Goal: Task Accomplishment & Management: Complete application form

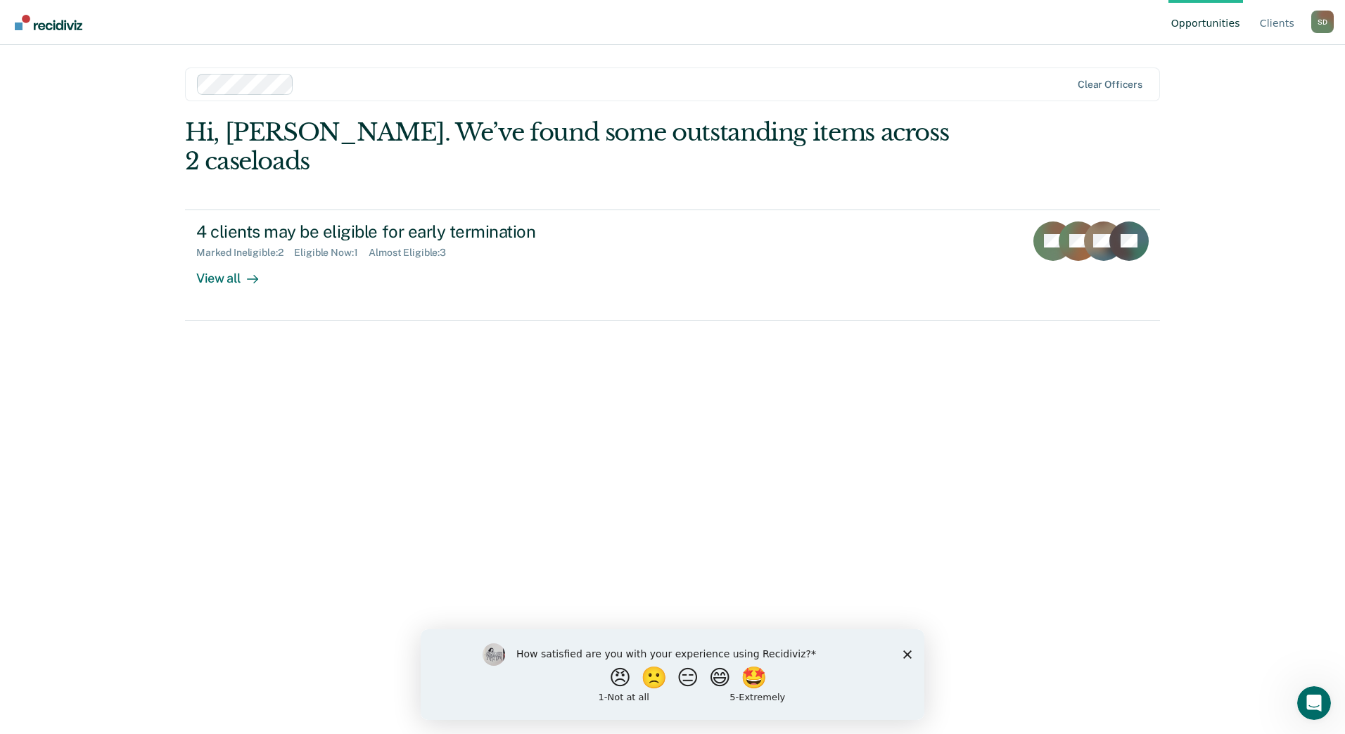
click at [906, 658] on div "How satisfied are you with your experience using Recidiviz? 😠 🙁 😑 😄 🤩 1 - Not a…" at bounding box center [673, 674] width 504 height 91
click at [905, 655] on icon "Close survey" at bounding box center [907, 654] width 8 height 8
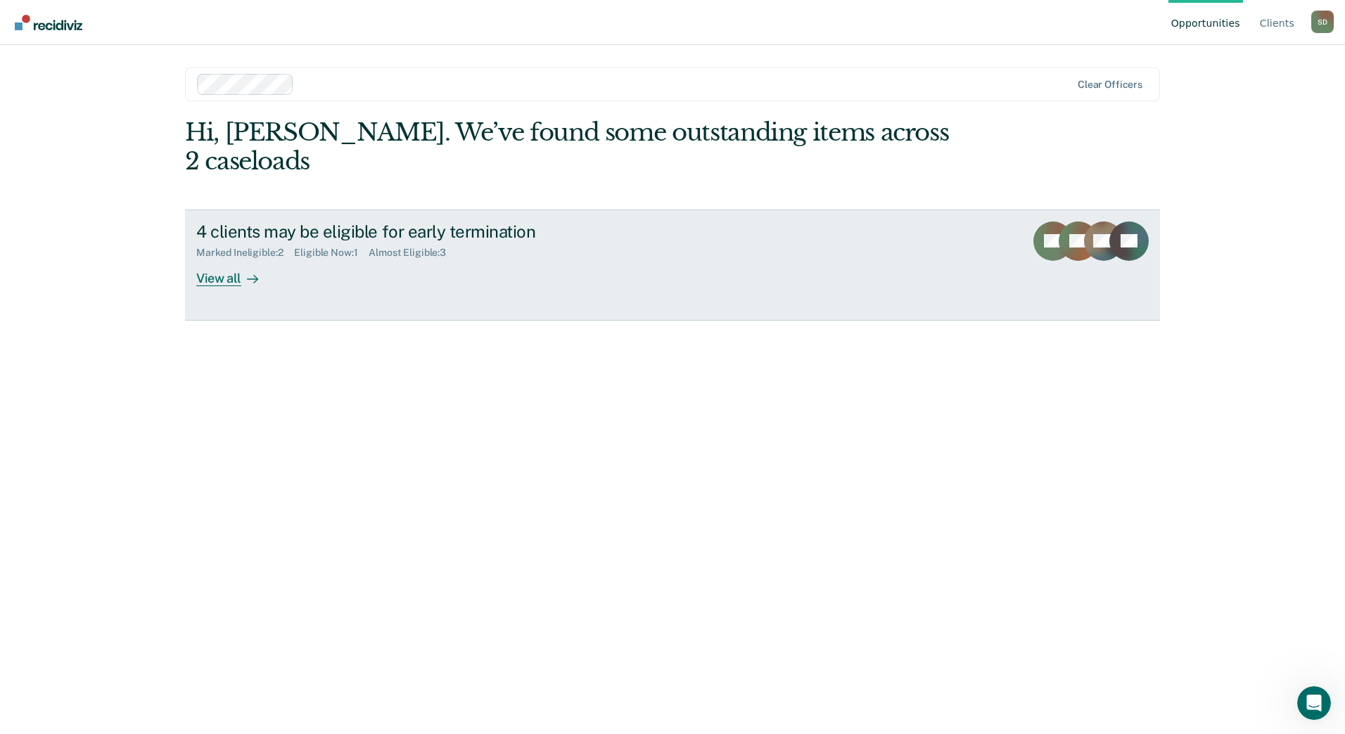
click at [350, 234] on div "4 clients may be eligible for early termination Marked Ineligible : 2 Eligible …" at bounding box center [460, 254] width 528 height 65
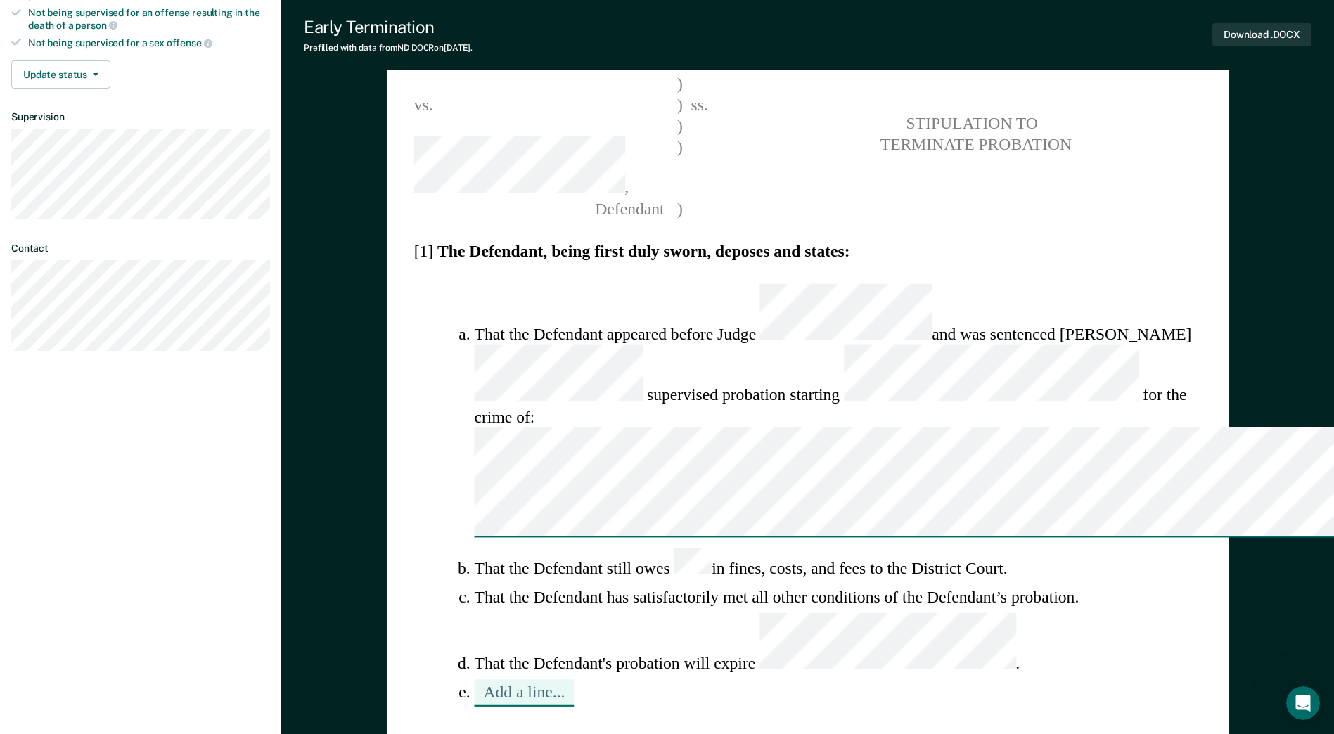
scroll to position [352, 0]
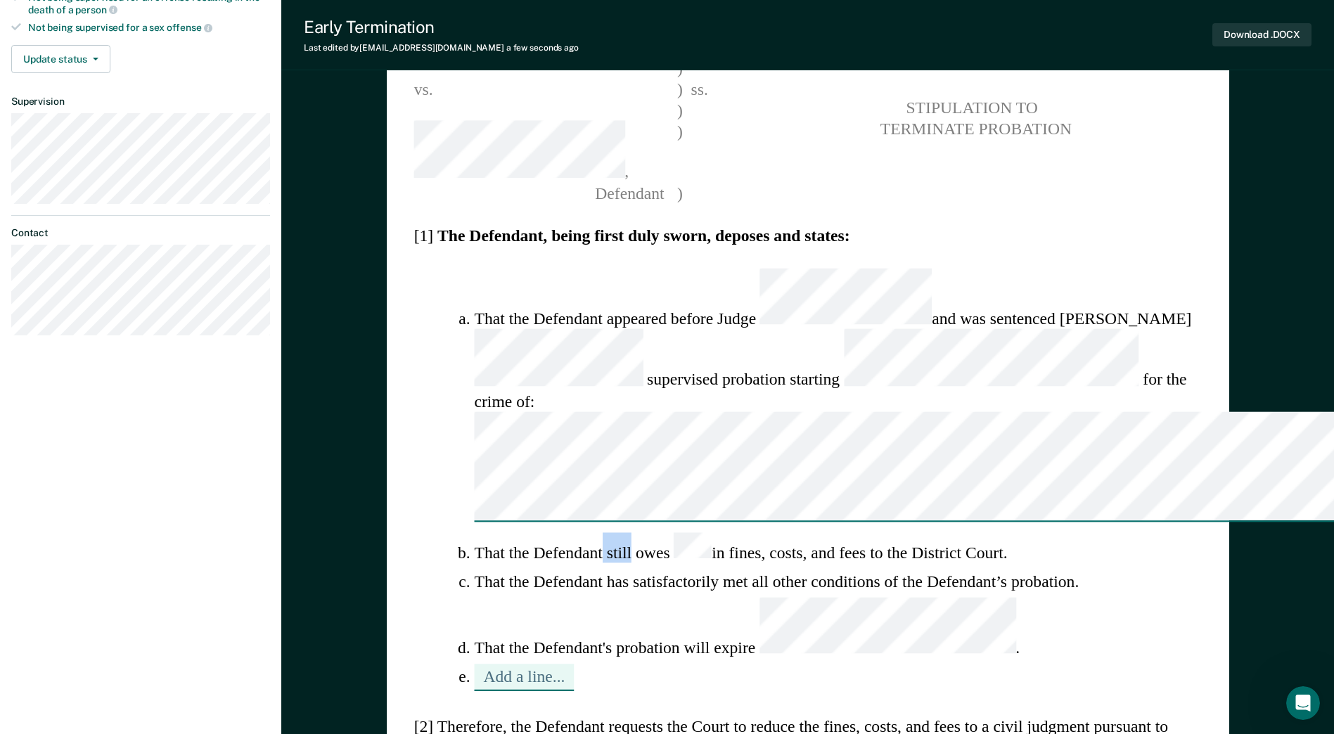
drag, startPoint x: 632, startPoint y: 249, endPoint x: 605, endPoint y: 251, distance: 26.8
click at [605, 533] on li "That the Defendant still owes in fines, costs, and fees to the District Court." at bounding box center [838, 548] width 728 height 31
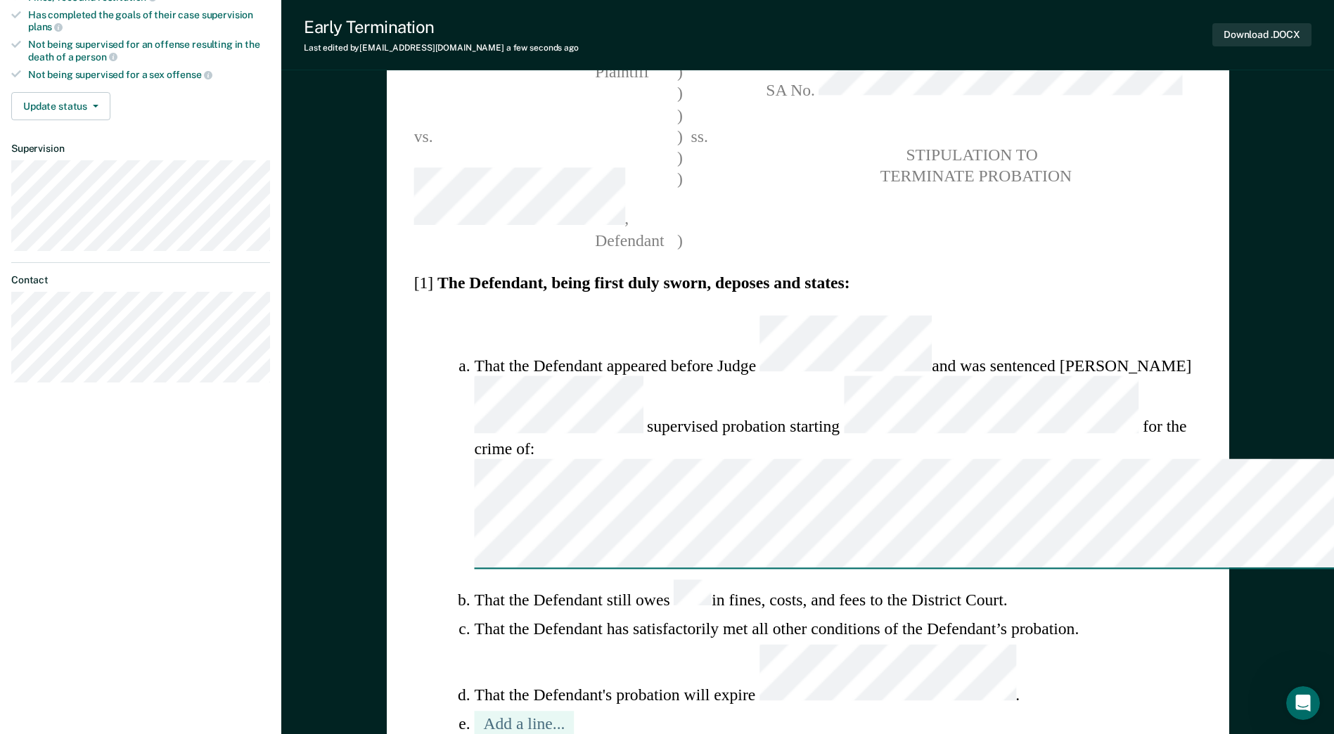
scroll to position [281, 0]
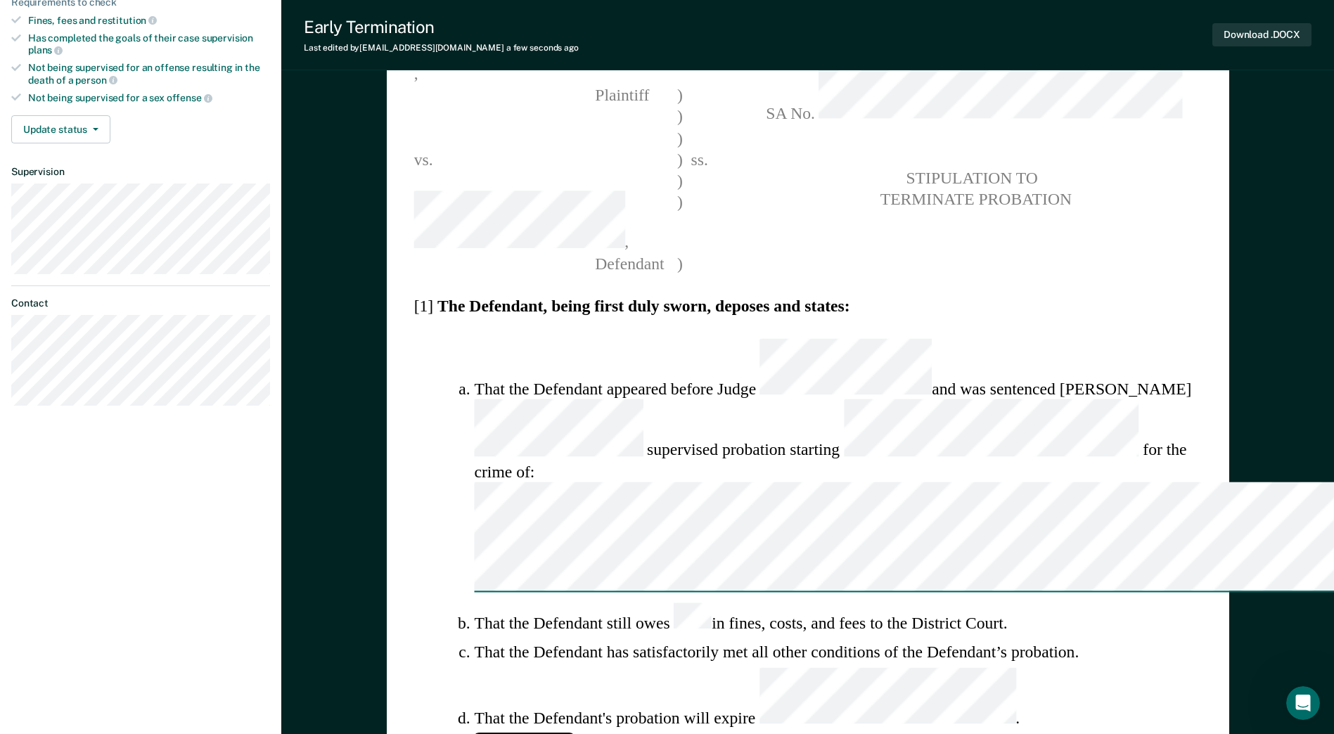
click at [516, 734] on button "Add a line..." at bounding box center [524, 748] width 100 height 26
type textarea "x"
type textarea "T"
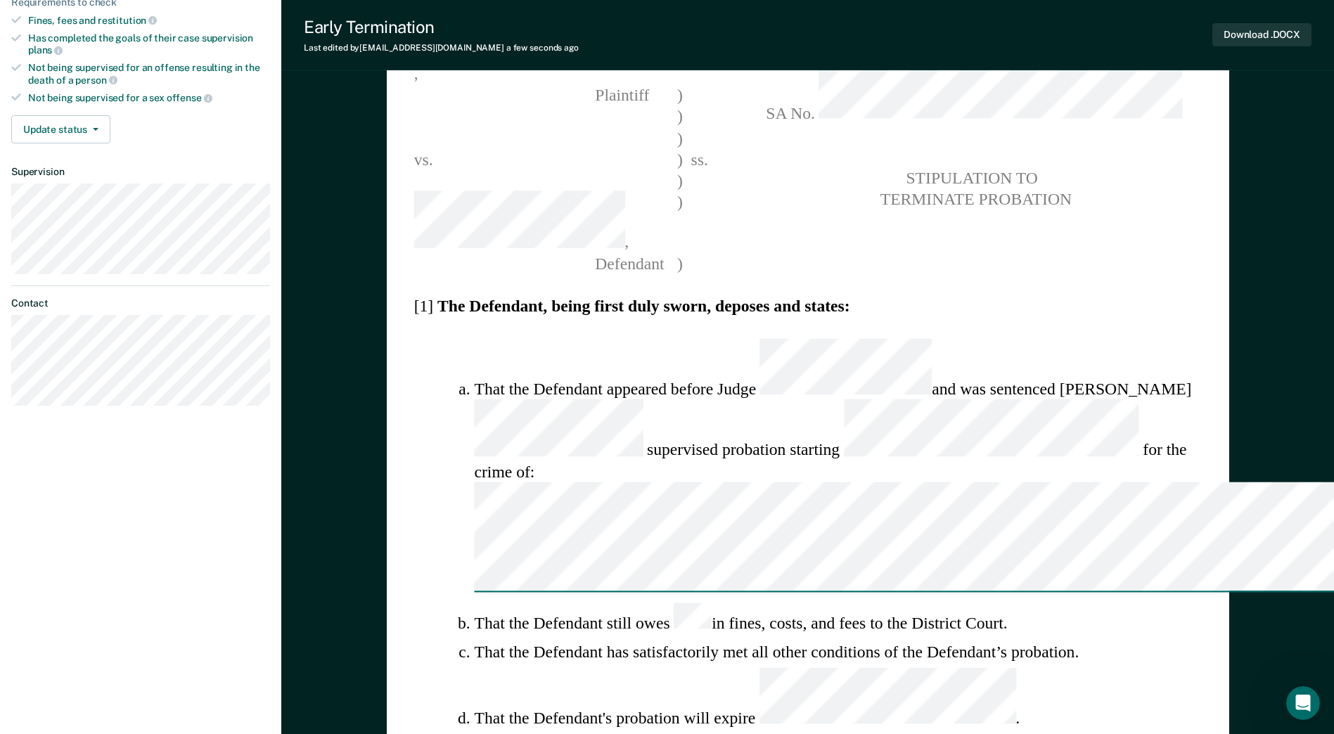
type textarea "x"
type textarea "Th"
type textarea "x"
type textarea "Tha"
type textarea "x"
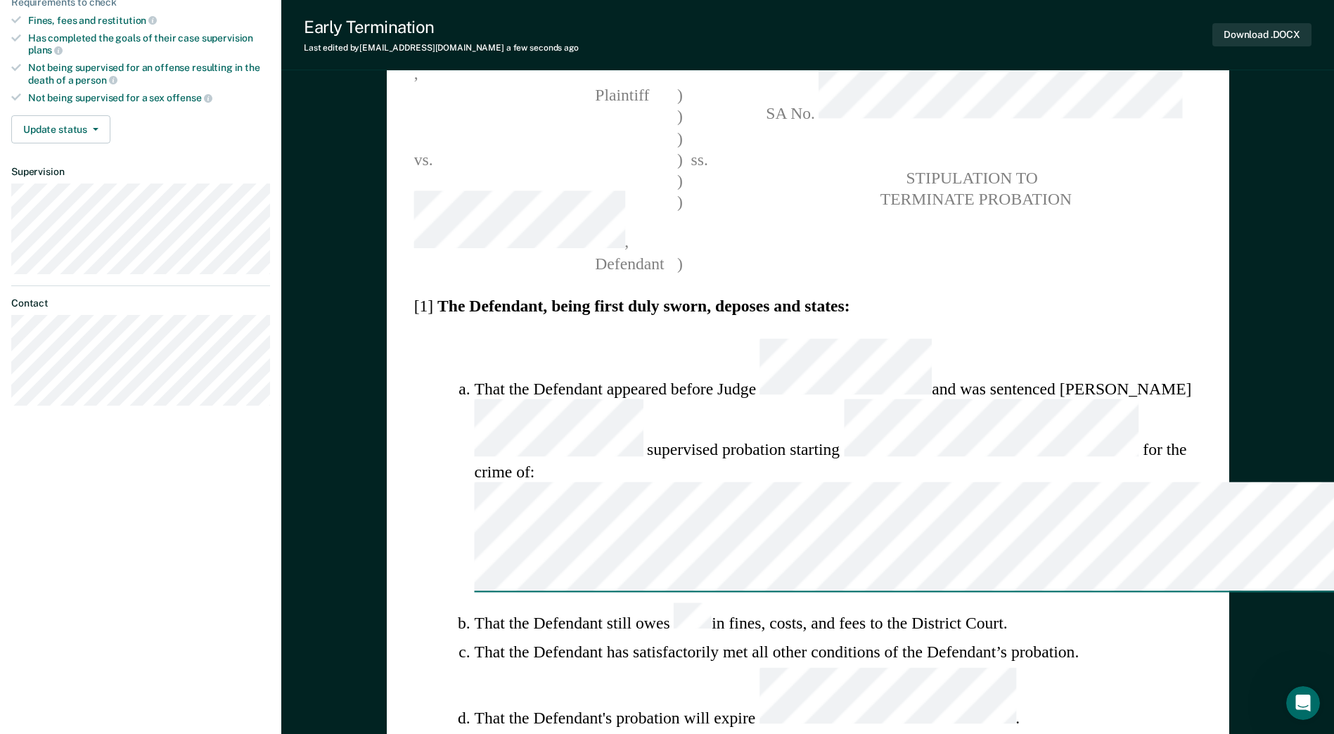
type textarea "That"
type textarea "x"
type textarea "That"
type textarea "x"
type textarea "That t"
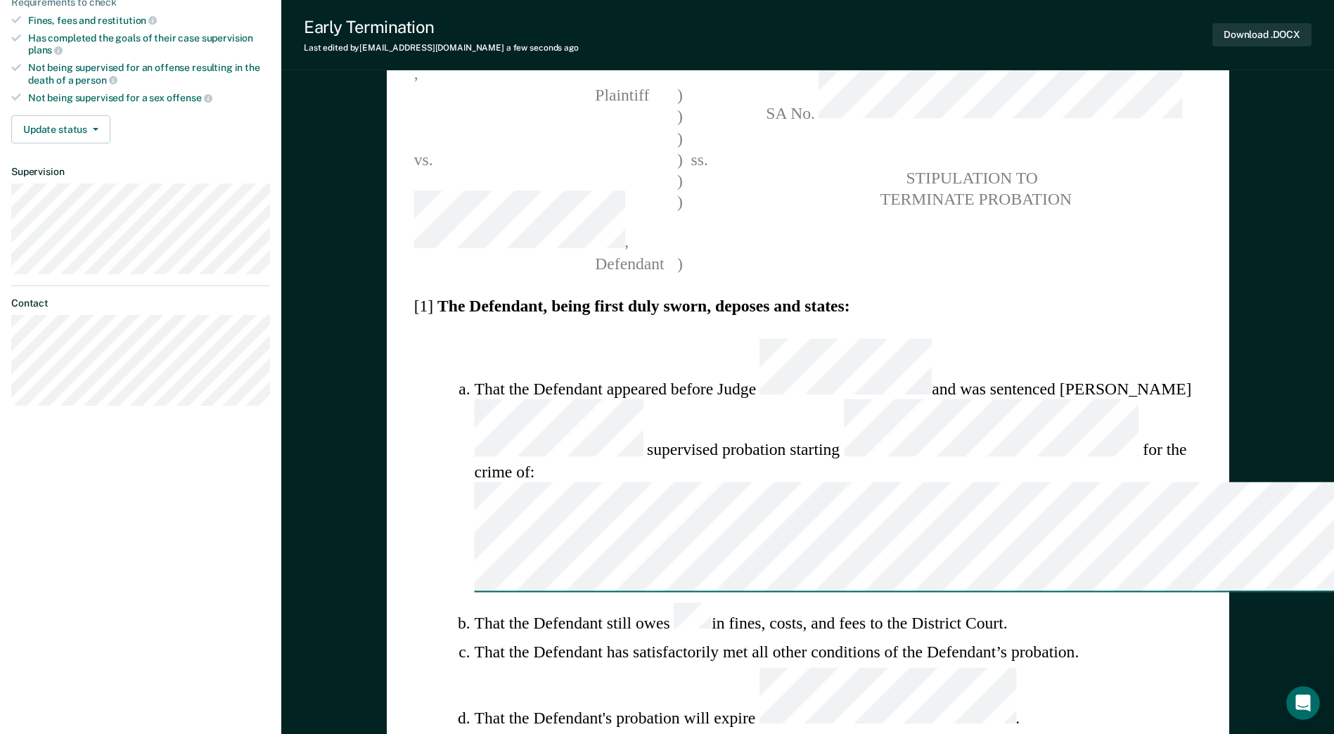
type textarea "x"
type textarea "That th"
type textarea "x"
type textarea "That the"
type textarea "x"
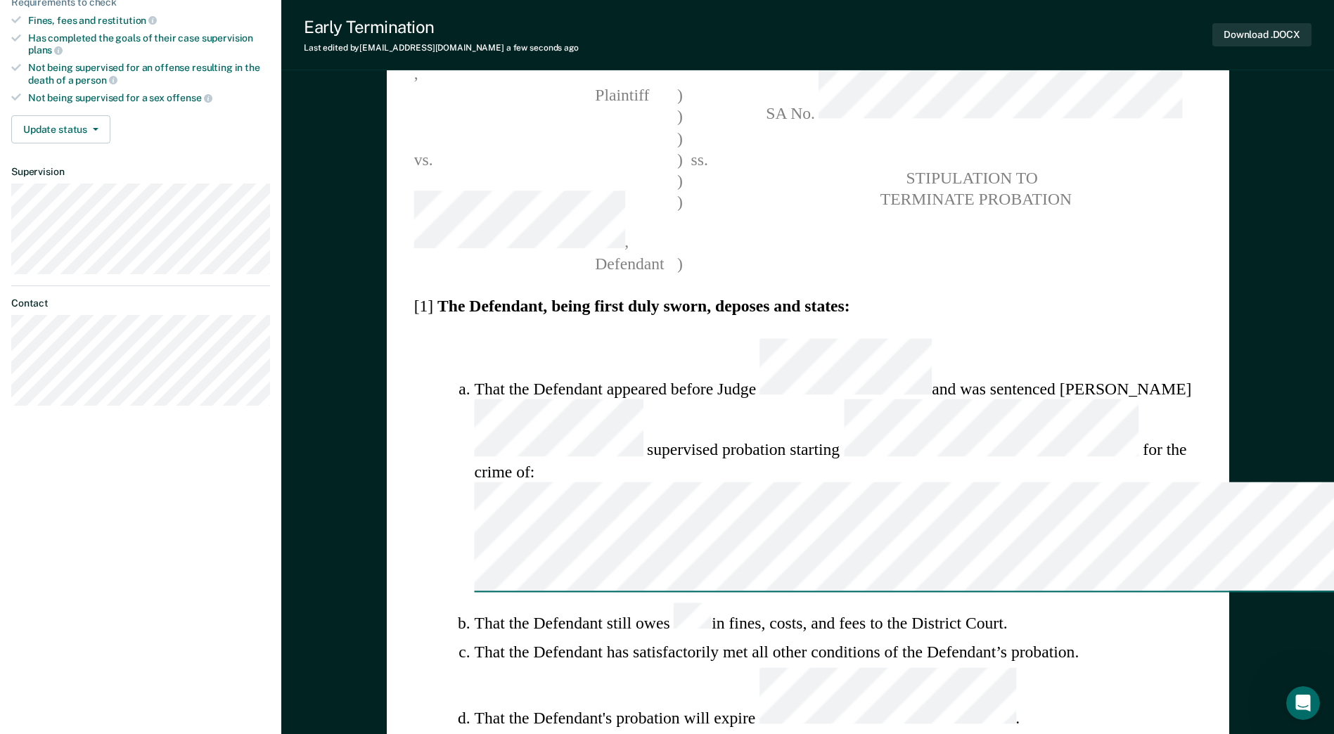
type textarea "That the"
type textarea "x"
type textarea "That the D"
type textarea "x"
type textarea "That the De"
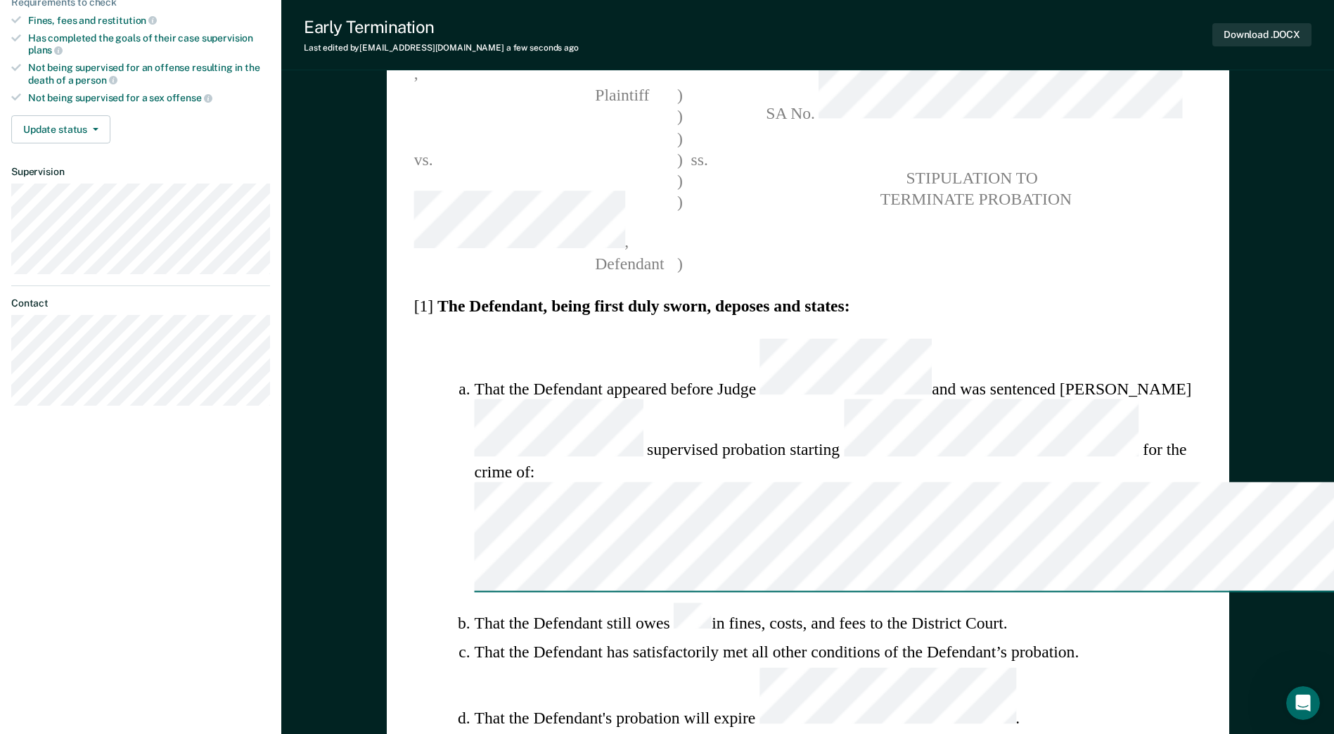
type textarea "x"
type textarea "That the Def"
type textarea "x"
type textarea "That the Defe"
type textarea "x"
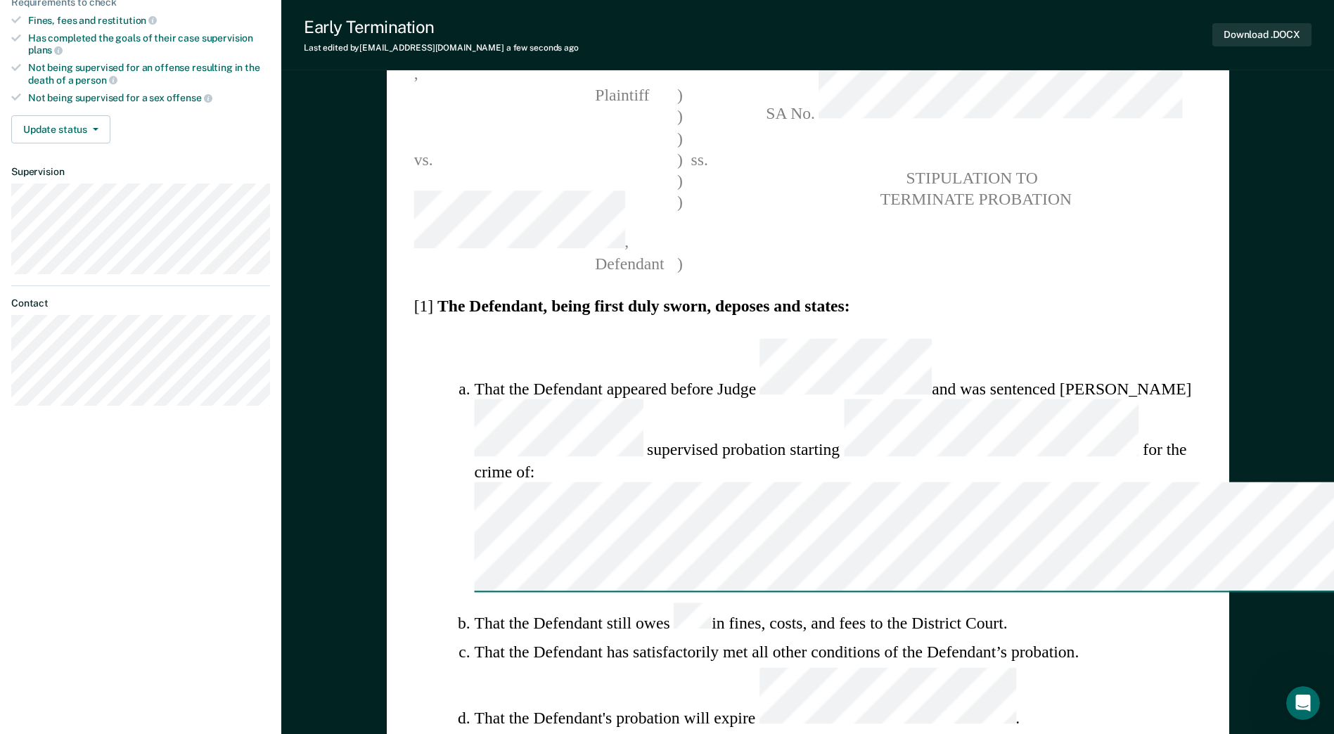
type textarea "That the Defen"
type textarea "x"
type textarea "That the Defend"
type textarea "x"
type textarea "That the Defenda"
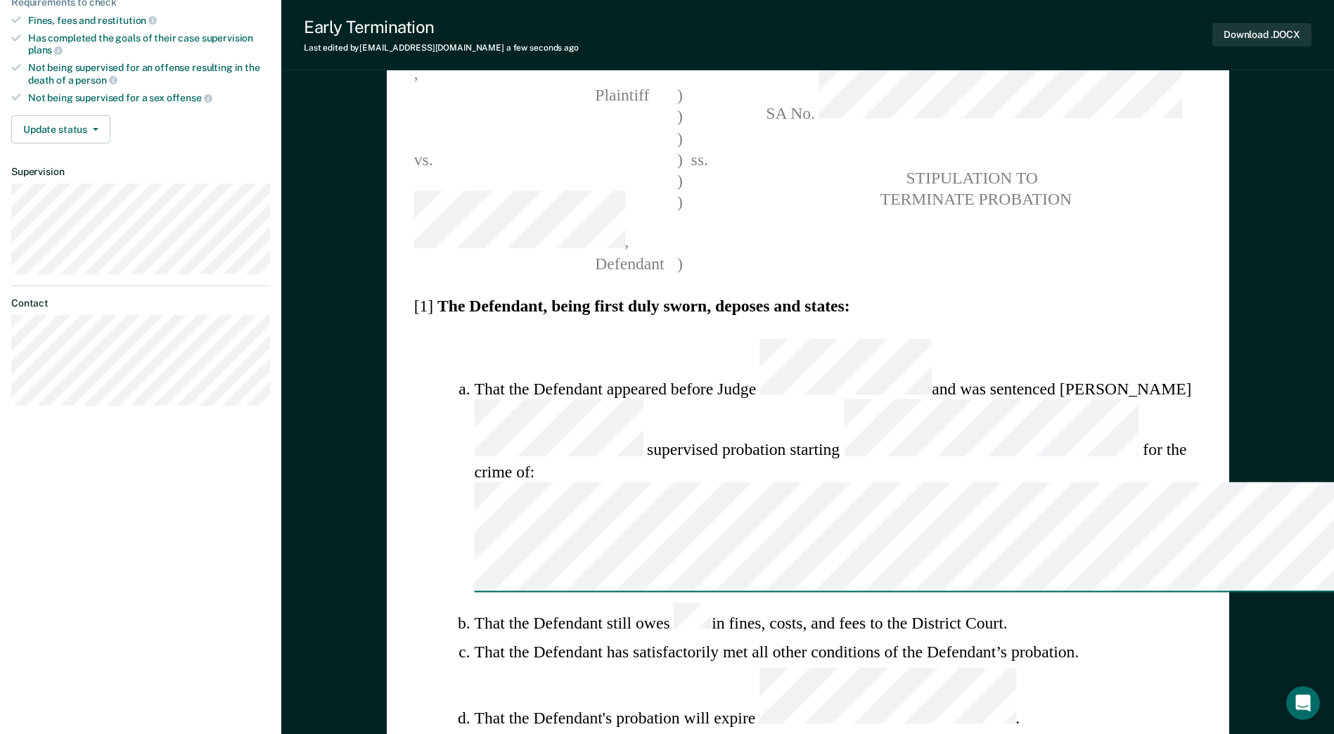
type textarea "x"
type textarea "That the Defendan"
type textarea "x"
type textarea "That the Defendant"
type textarea "x"
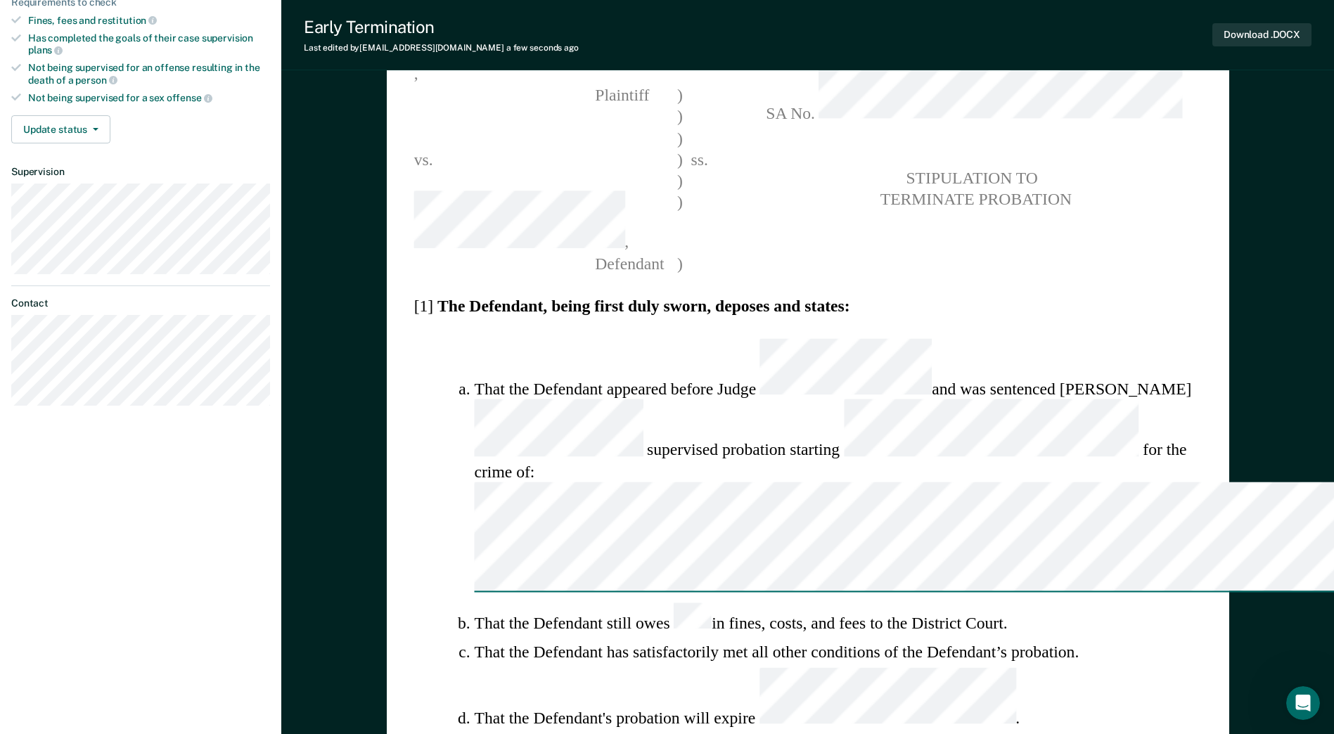
type textarea "That the Defendant"
type textarea "x"
type textarea "That the Defendant c"
type textarea "x"
type textarea "That the Defendant co"
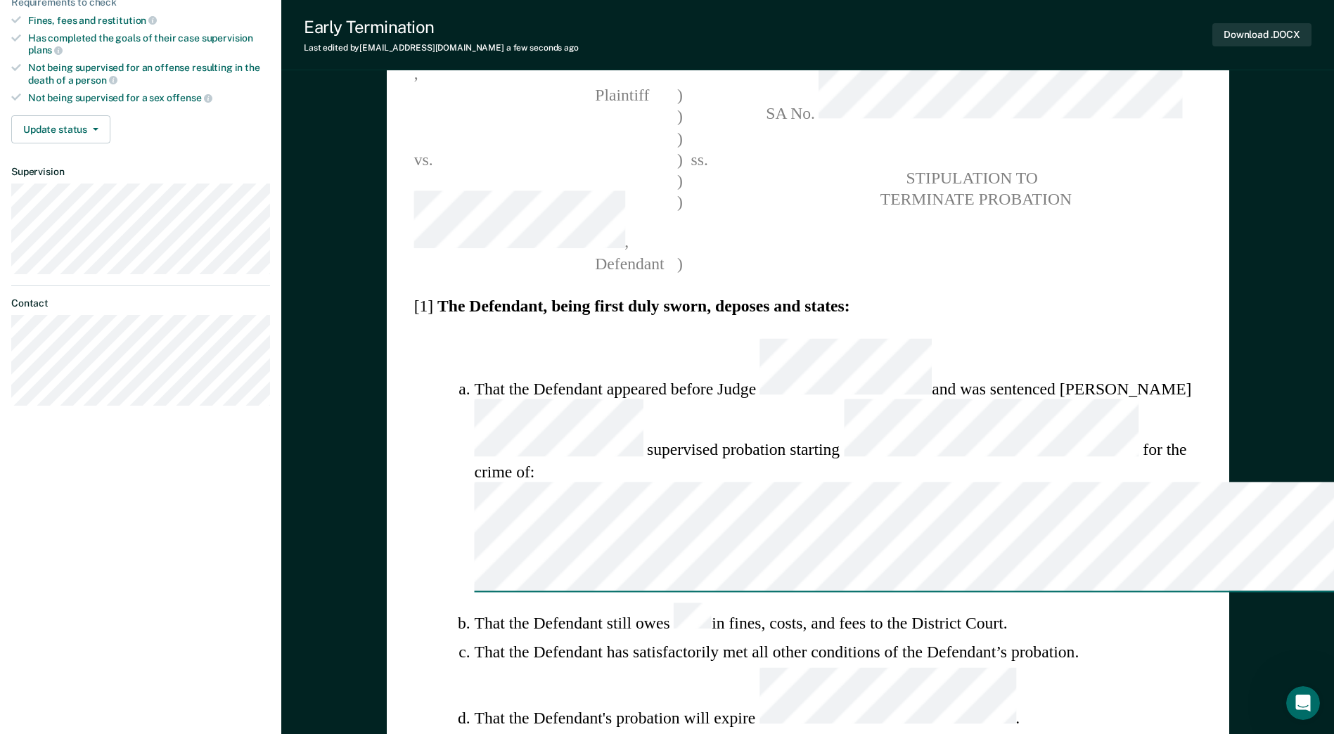
type textarea "x"
type textarea "That the Defendant com"
type textarea "x"
type textarea "That the Defendant comp"
type textarea "x"
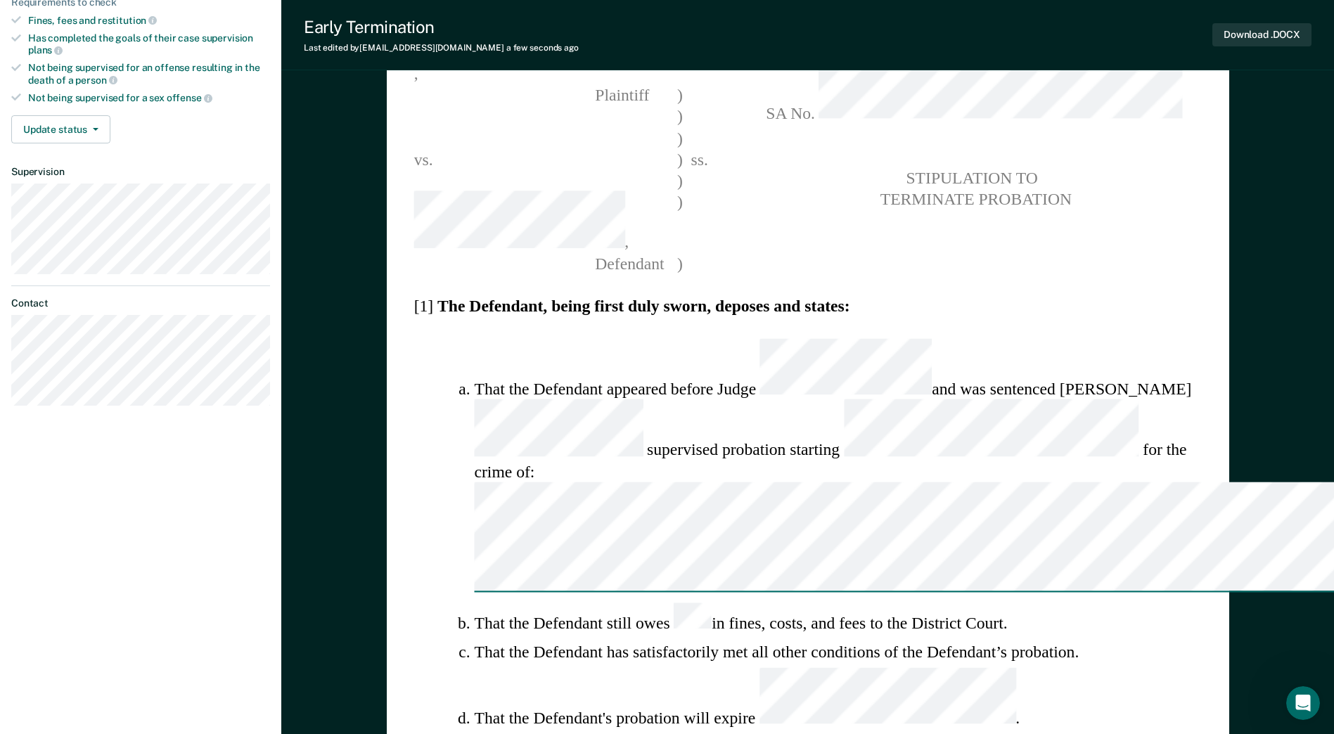
type textarea "That the Defendant compl"
type textarea "x"
type textarea "That the Defendant comple"
type textarea "x"
type textarea "That the Defendant complet"
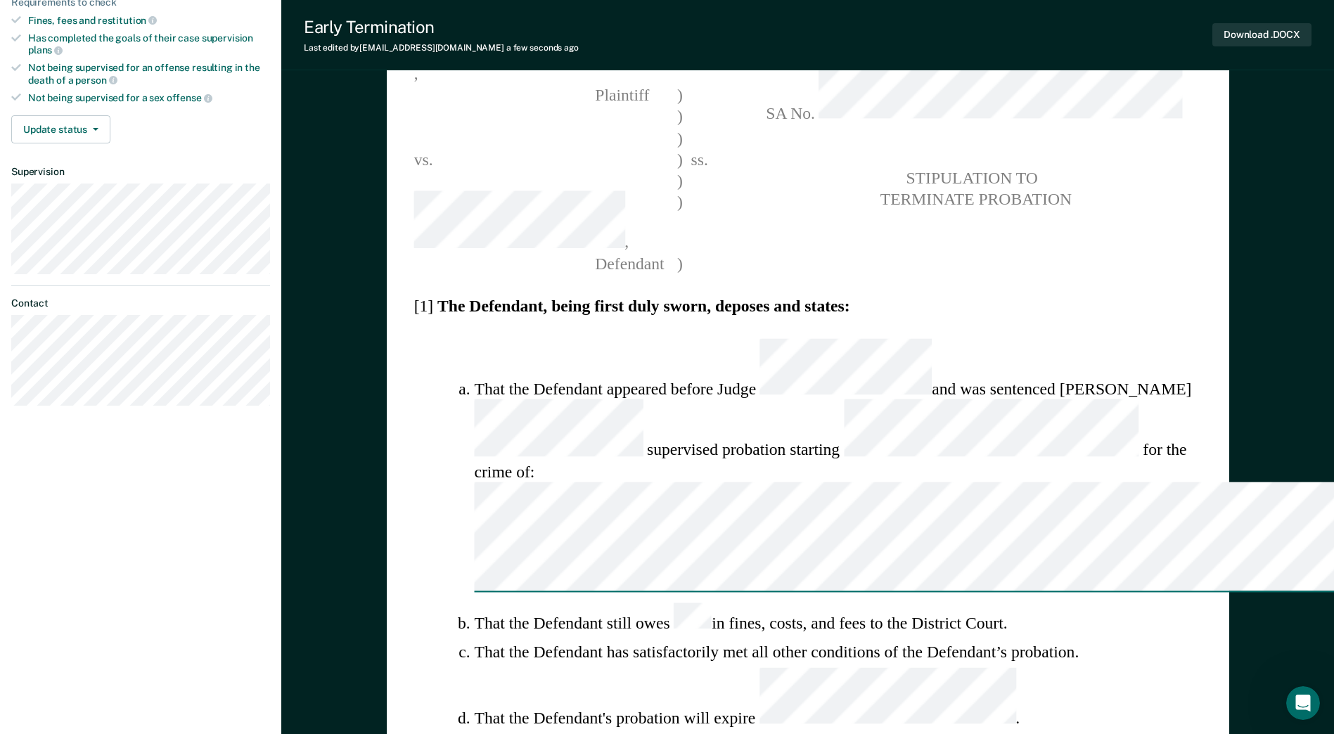
type textarea "x"
type textarea "That the Defendant complete"
type textarea "x"
type textarea "That the Defendant completed"
type textarea "x"
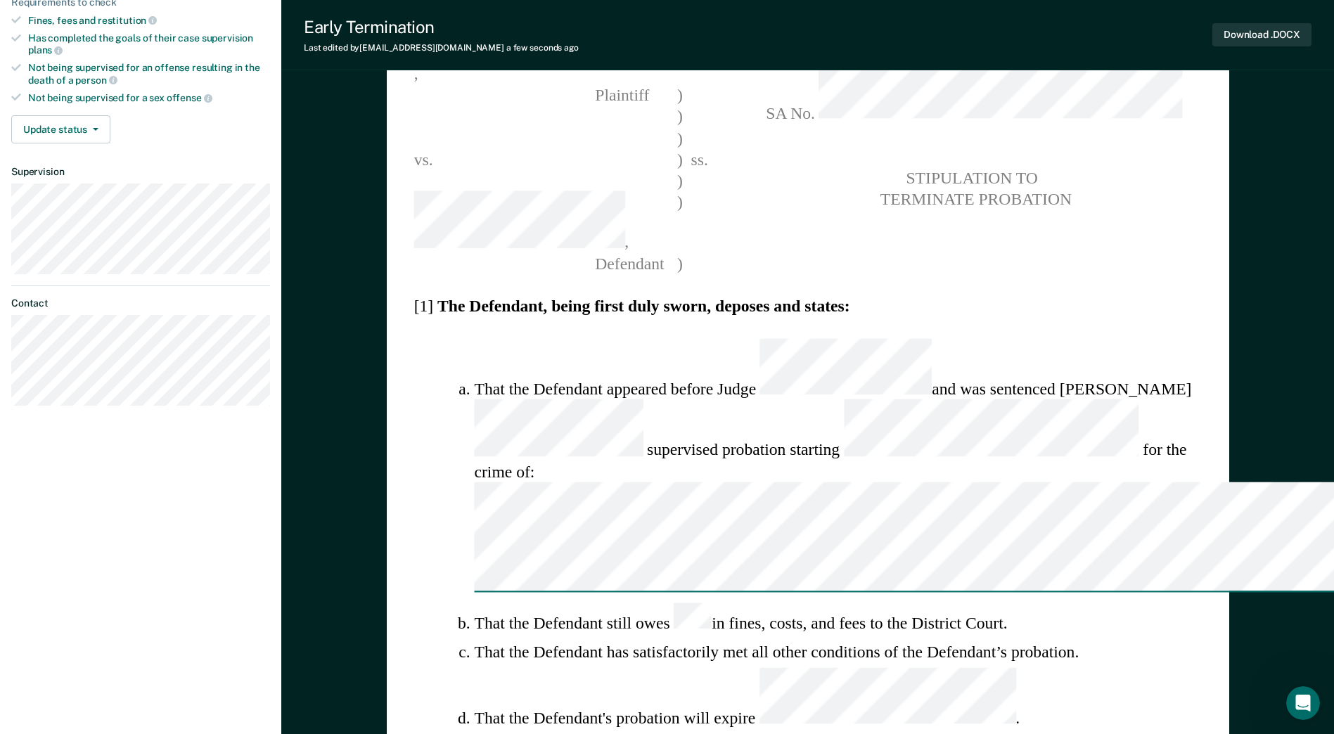
type textarea "That the Defendant complete"
type textarea "x"
type textarea "That the Defendant complet"
type textarea "x"
type textarea "That the Defendant comple"
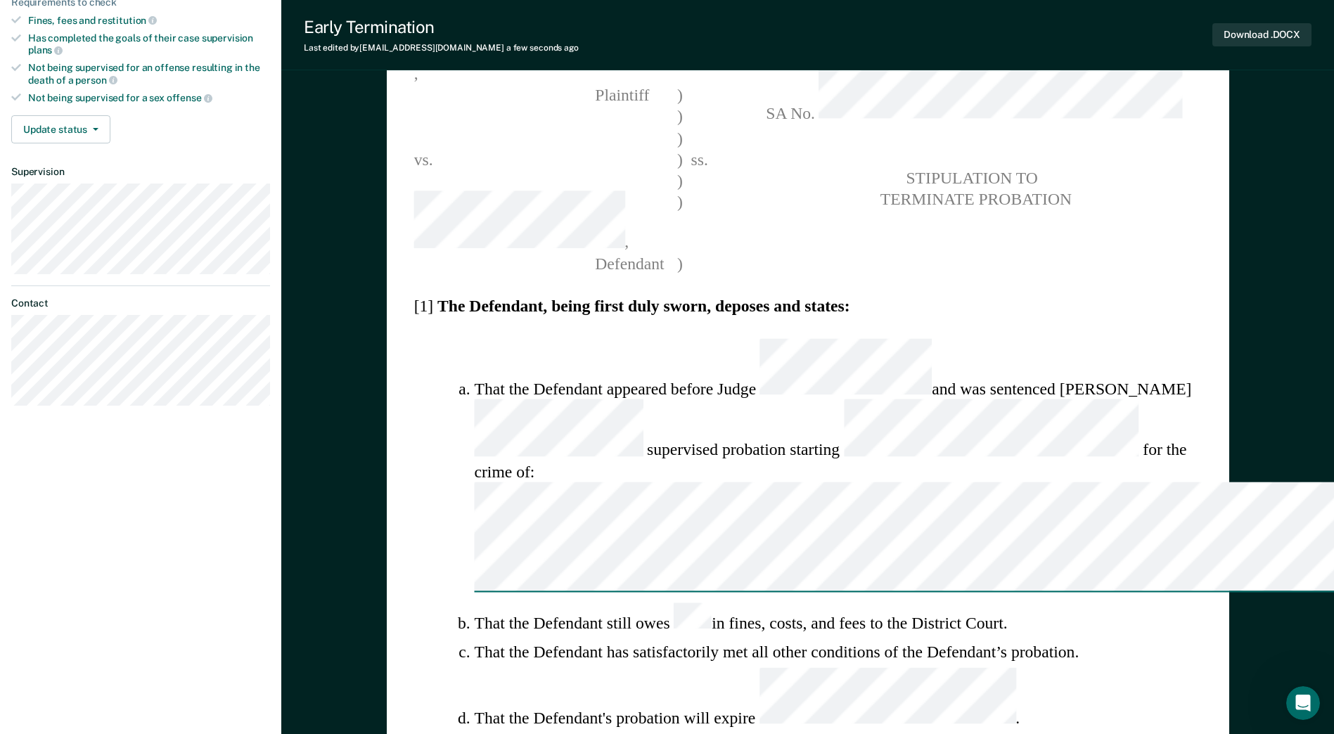
type textarea "x"
type textarea "That the Defendant compl"
type textarea "x"
type textarea "That the Defendant comp"
type textarea "x"
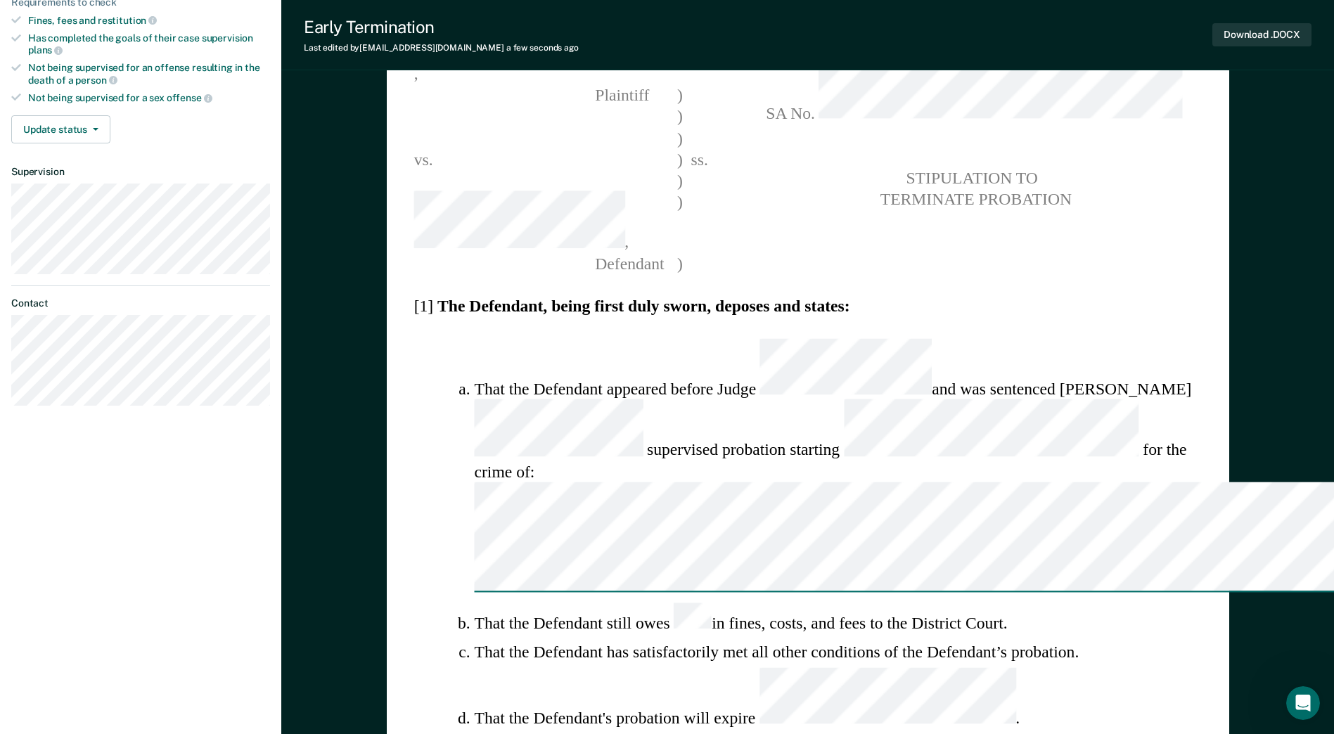
type textarea "That the Defendant com"
type textarea "x"
type textarea "That the Defendant co"
type textarea "x"
type textarea "That the Defendant c"
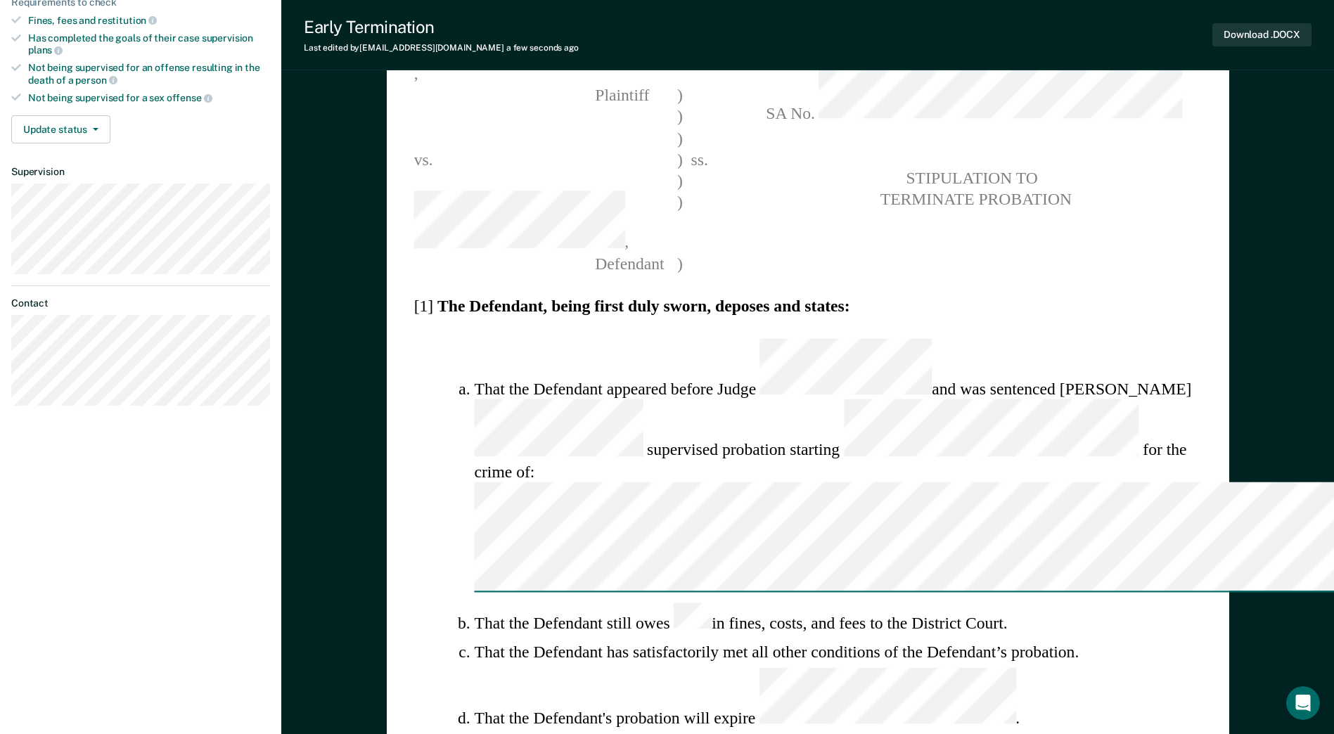
type textarea "x"
type textarea "That the Defendant"
type textarea "x"
type textarea "That the Defendant o"
type textarea "x"
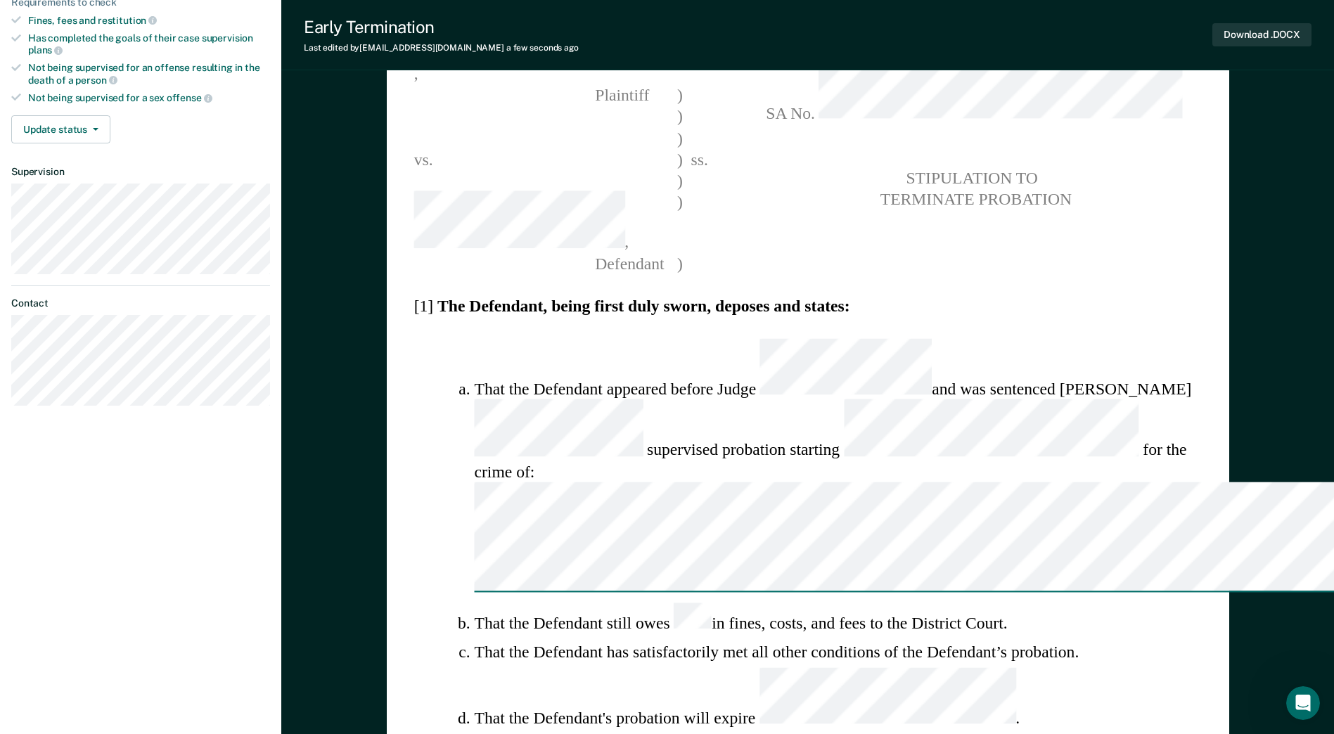
type textarea "That the Defendant ob"
type textarea "x"
type textarea "That the Defendant obt"
type textarea "x"
type textarea "That the Defendant obta"
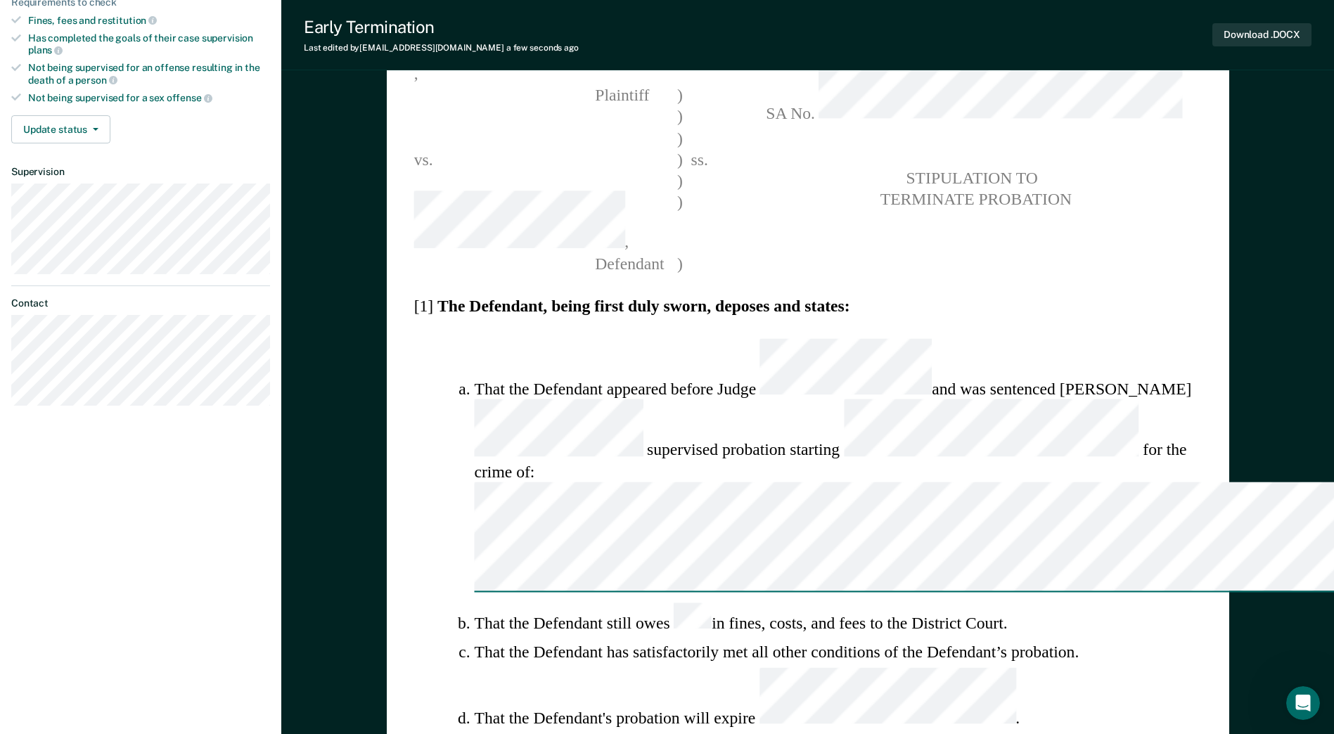
type textarea "x"
type textarea "That the Defendant obtai"
type textarea "x"
type textarea "That the Defendant obtain"
type textarea "x"
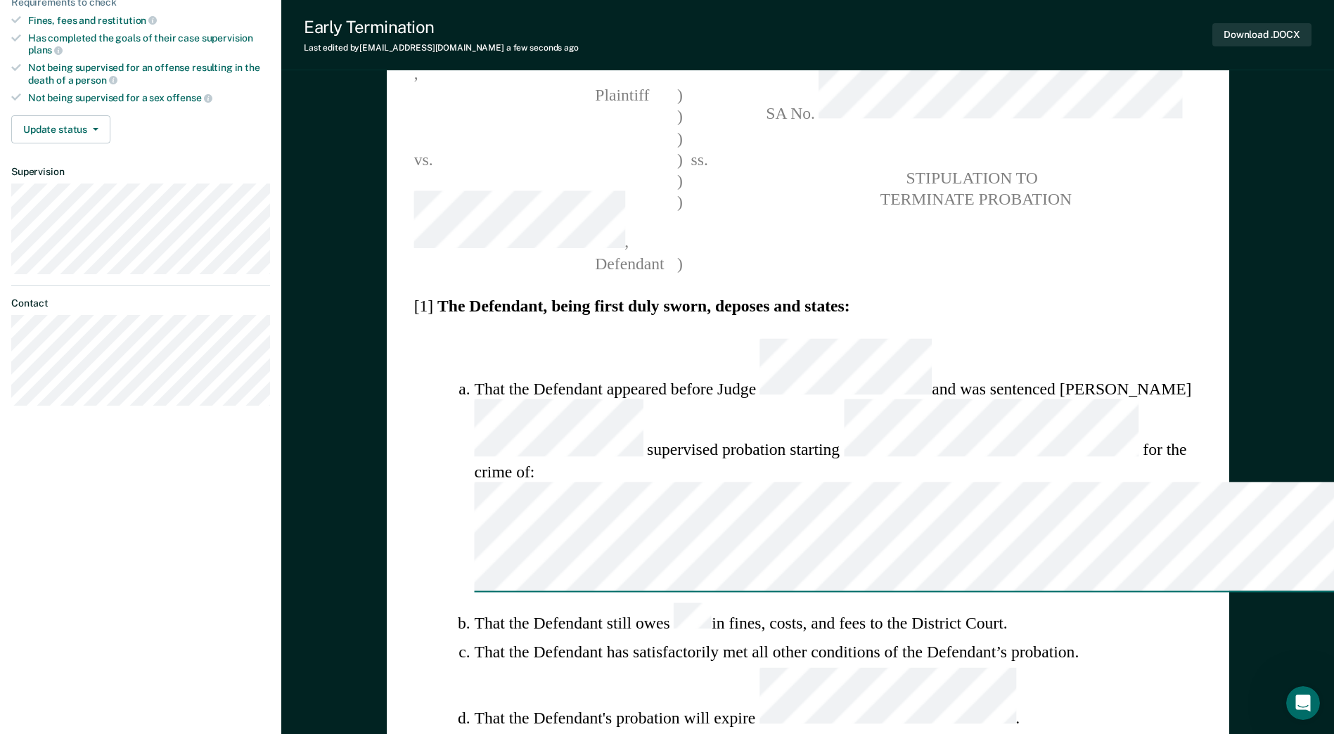
type textarea "That the Defendant obtaine"
type textarea "x"
type textarea "That the Defendant obtained"
type textarea "x"
type textarea "That the Defendant obtained a"
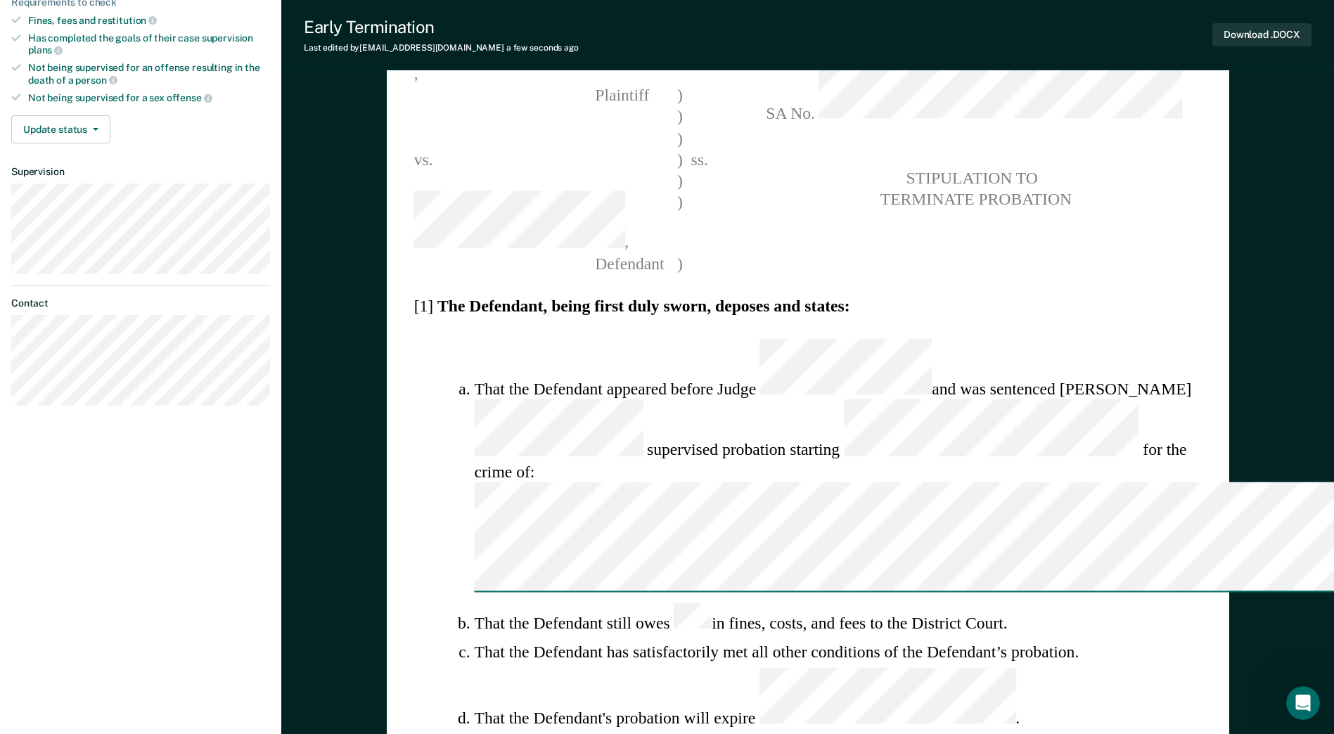
type textarea "x"
type textarea "That the Defendant obtained an"
type textarea "x"
type textarea "That the Defendant obtained and"
type textarea "x"
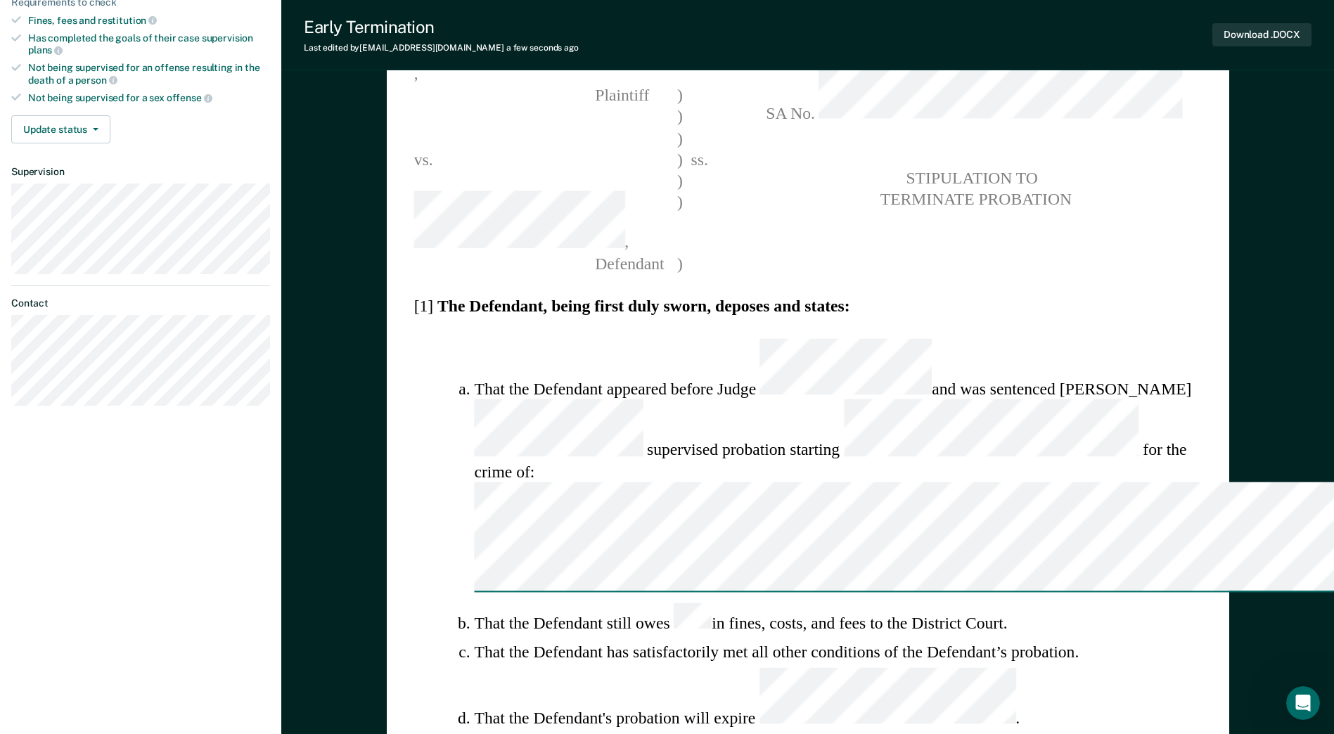
type textarea "That the Defendant obtained and"
type textarea "x"
type textarea "That the Defendant obtained and e"
type textarea "x"
type textarea "That the Defendant obtained and ev"
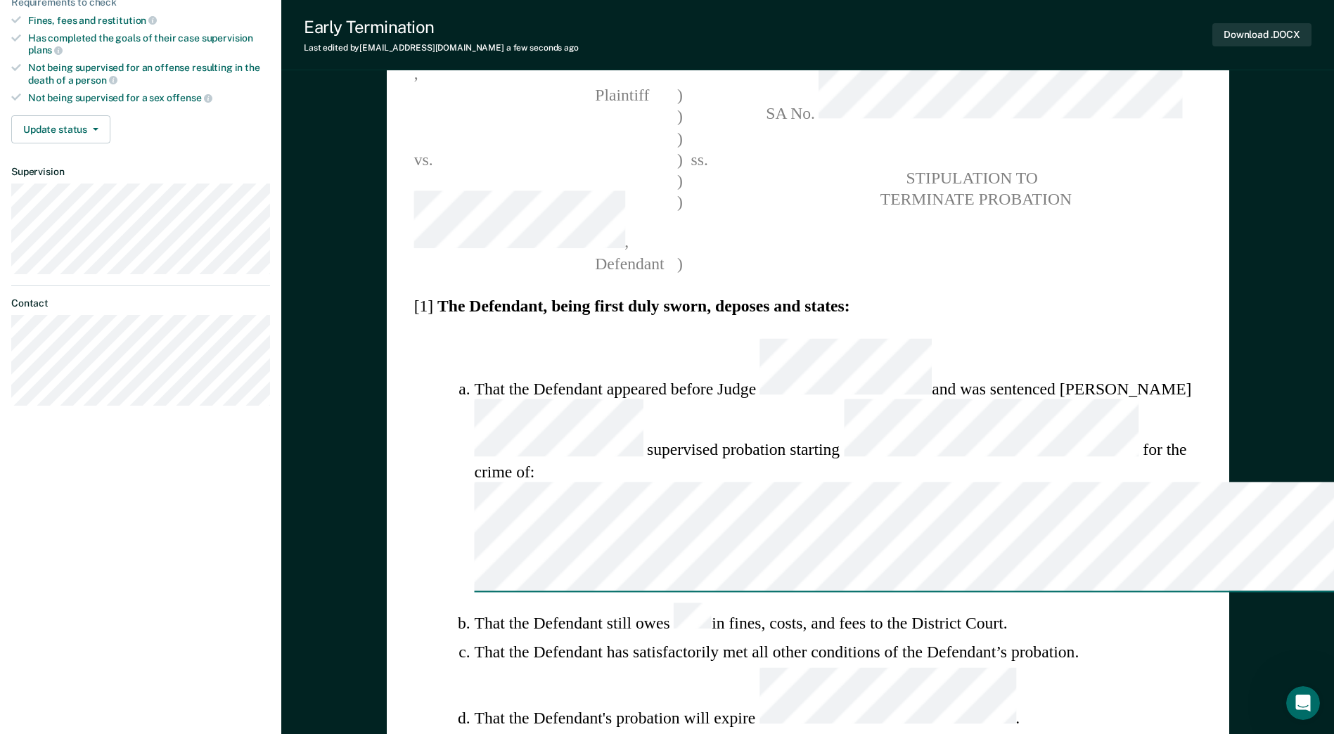
type textarea "x"
type textarea "That the Defendant obtained and [PERSON_NAME]"
type textarea "x"
type textarea "That the Defendant obtained and eval"
type textarea "x"
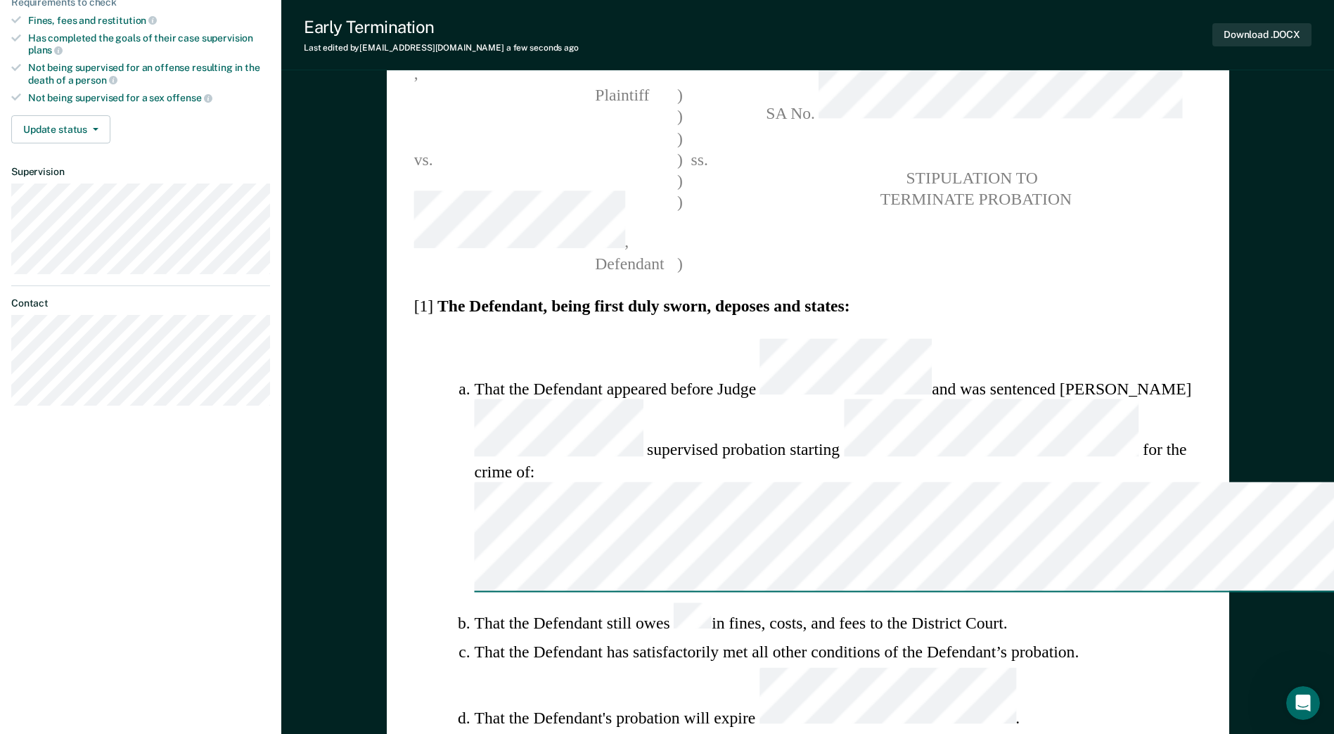
type textarea "That the Defendant obtained and evalu"
type textarea "x"
type textarea "That the Defendant obtained and evalua"
type textarea "x"
type textarea "That the Defendant obtained and evaluat"
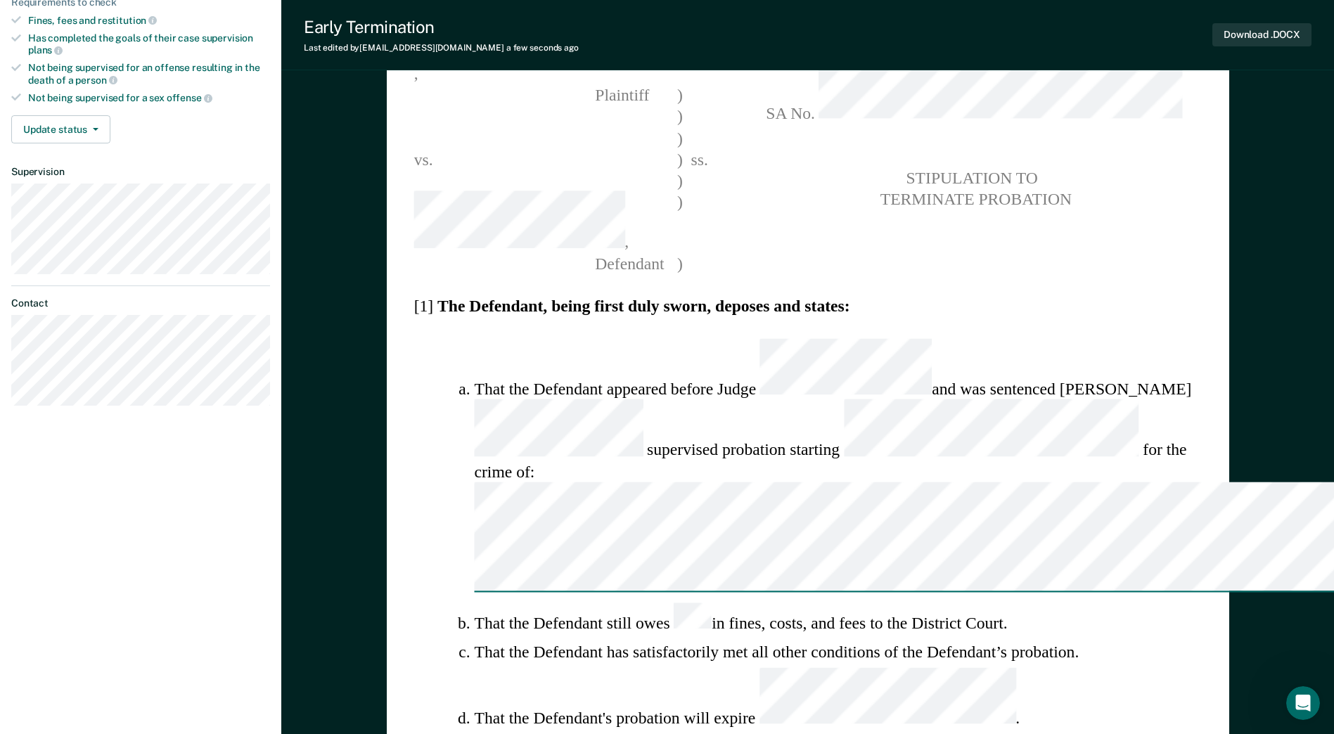
type textarea "x"
type textarea "That the Defendant obtained and evaluati"
type textarea "x"
type textarea "That the Defendant obtained and evaluatio"
type textarea "x"
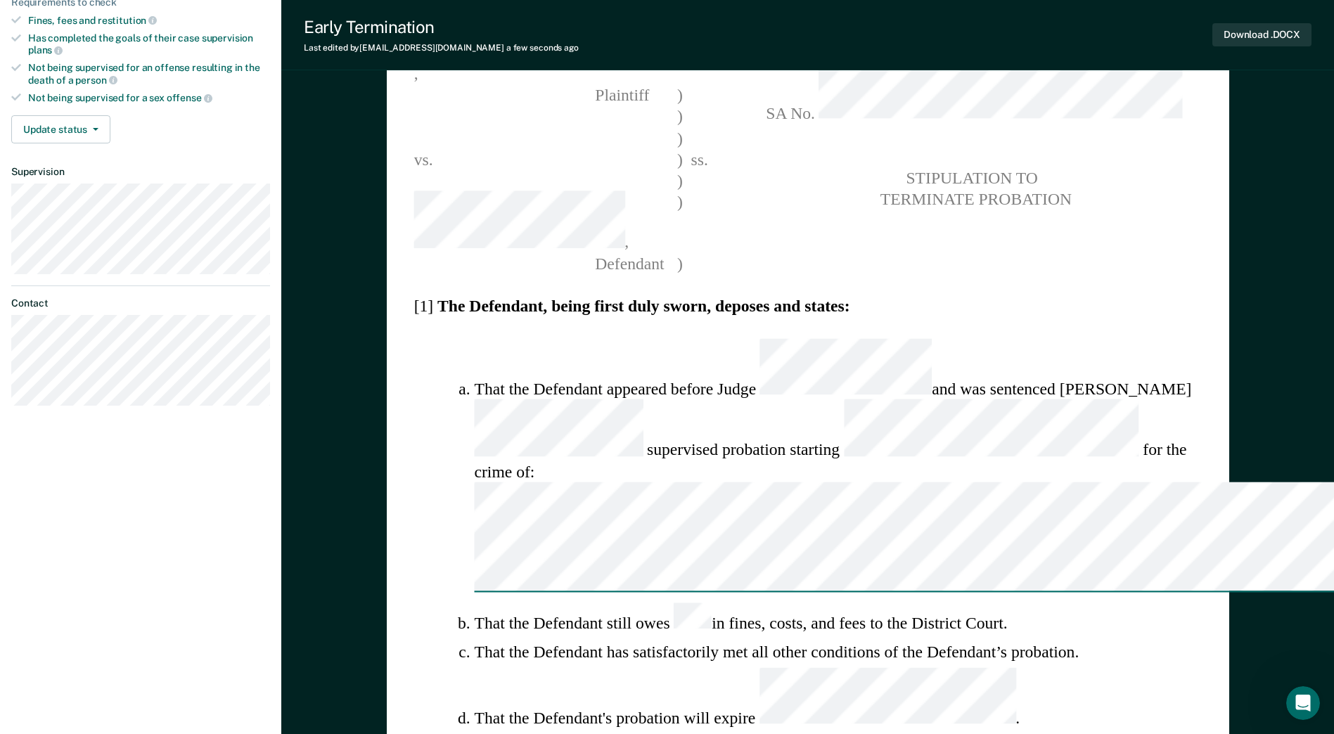
type textarea "That the Defendant obtained and evaluation"
type textarea "x"
type textarea "That the Defendant obtained and evaluation"
type textarea "x"
type textarea "That the Defendant obtained and evaluation a"
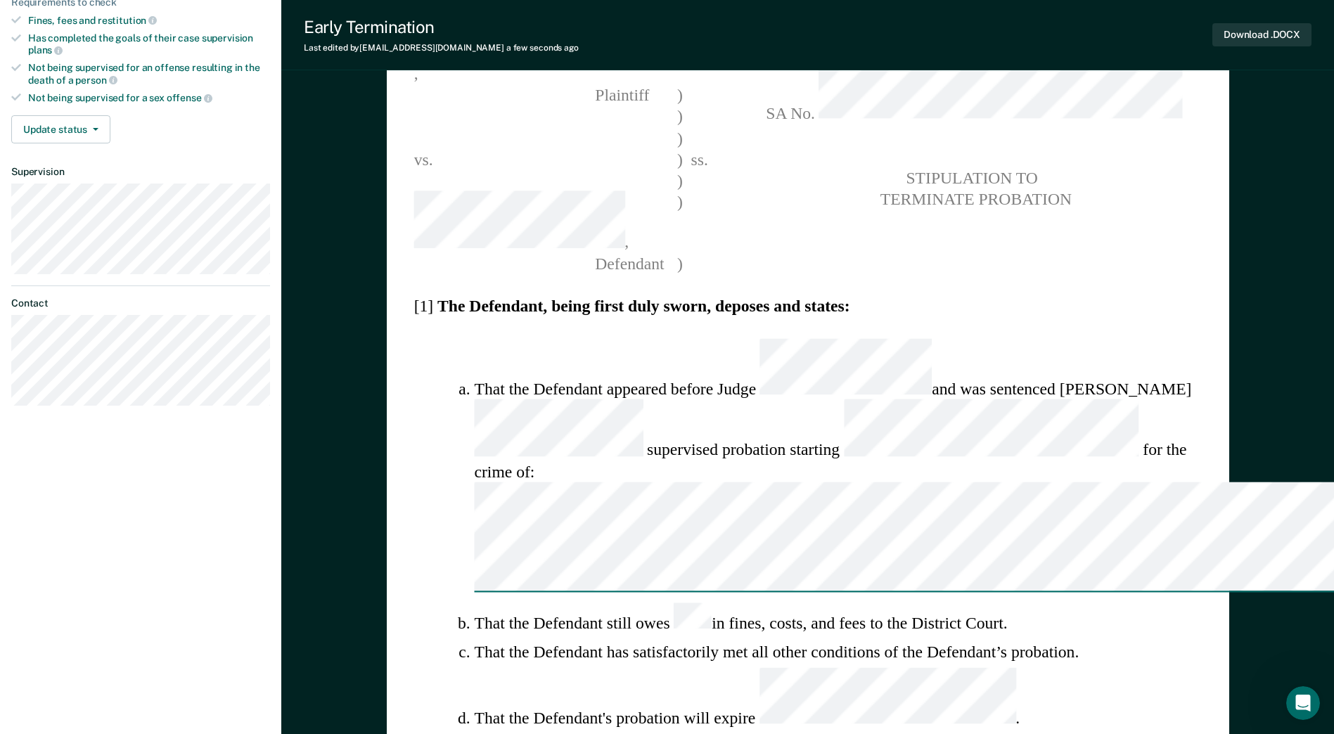
type textarea "x"
type textarea "That the Defendant obtained and evaluation an"
type textarea "x"
type textarea "That the Defendant obtained and evaluation and"
type textarea "x"
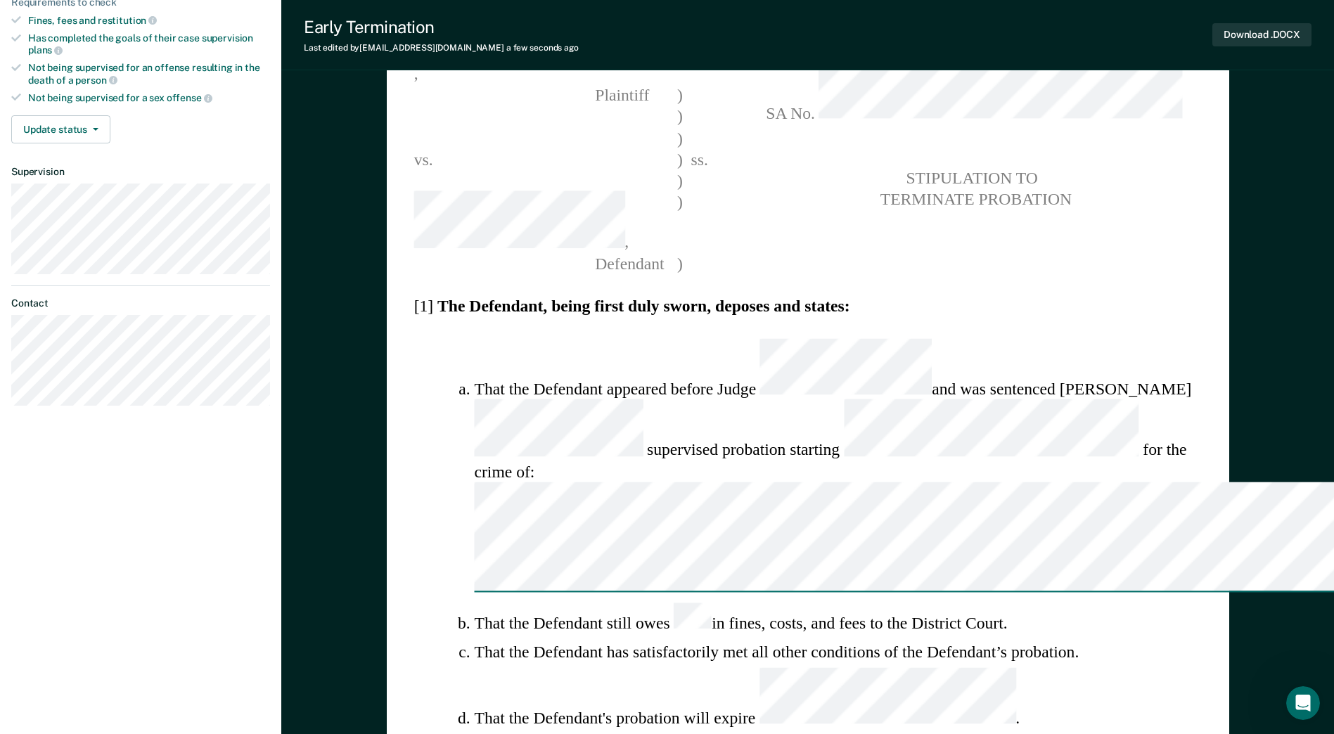
type textarea "That the Defendant obtained and evaluation and"
type textarea "x"
type textarea "That the Defendant obtained and evaluation and f"
type textarea "x"
type textarea "That the Defendant obtained and evaluation and fo"
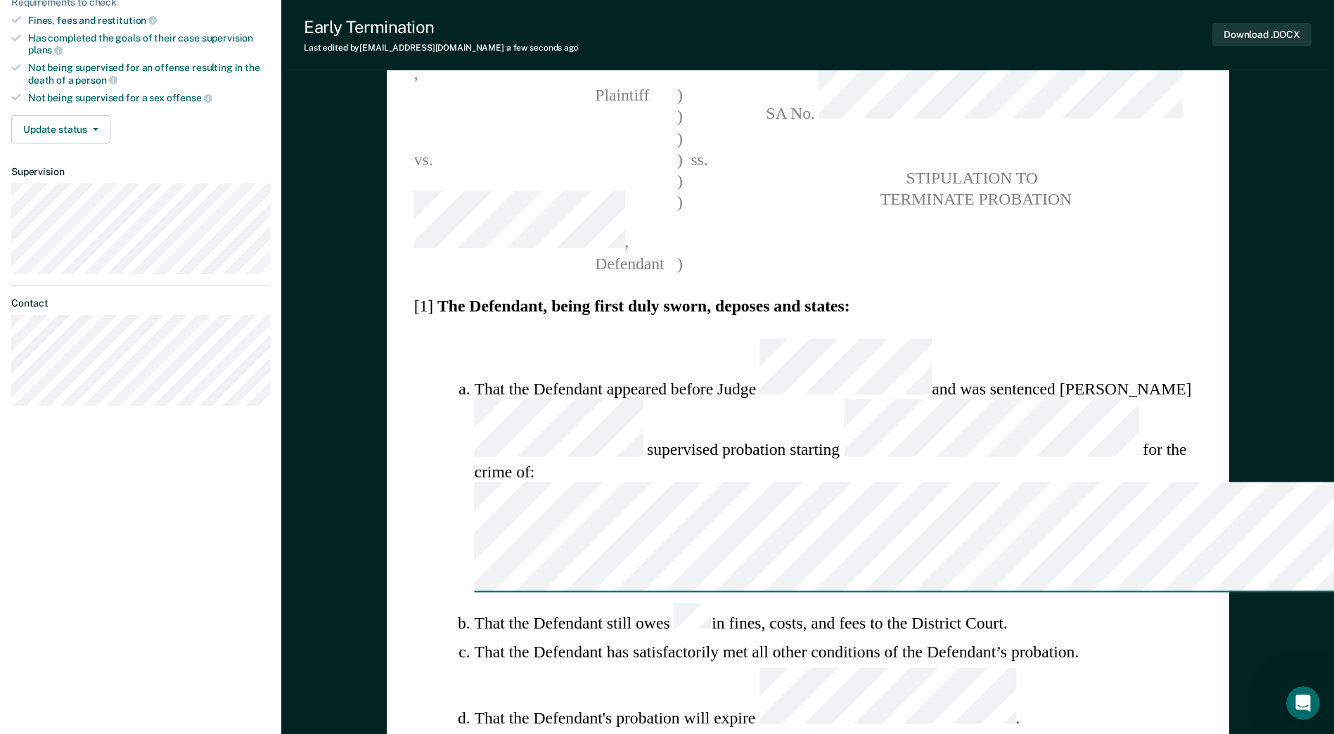
type textarea "x"
type textarea "That the Defendant obtained and evaluation and fol"
type textarea "x"
type textarea "That the Defendant obtained and evaluation and foll"
type textarea "x"
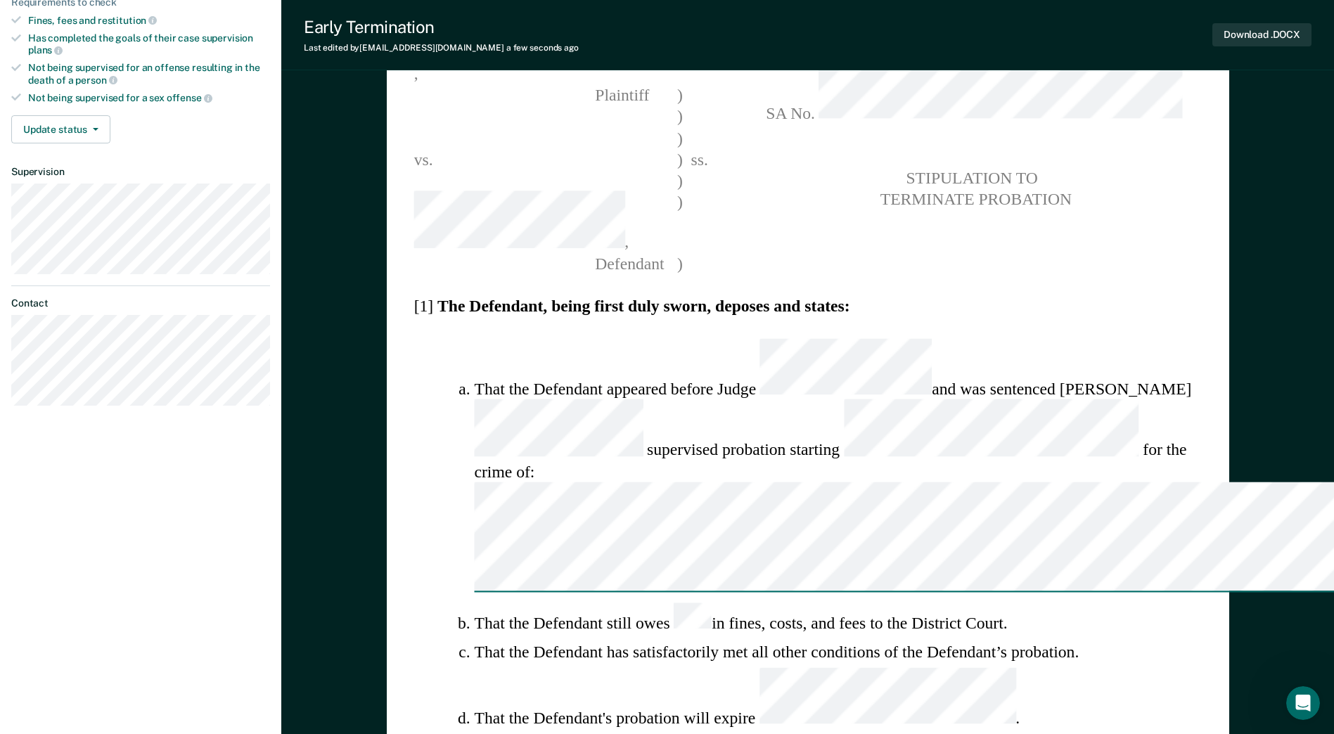
type textarea "That the Defendant obtained and evaluation and follo"
type textarea "x"
type textarea "That the Defendant obtained and evaluation and follow"
type textarea "x"
type textarea "That the Defendant obtained and evaluation and followe"
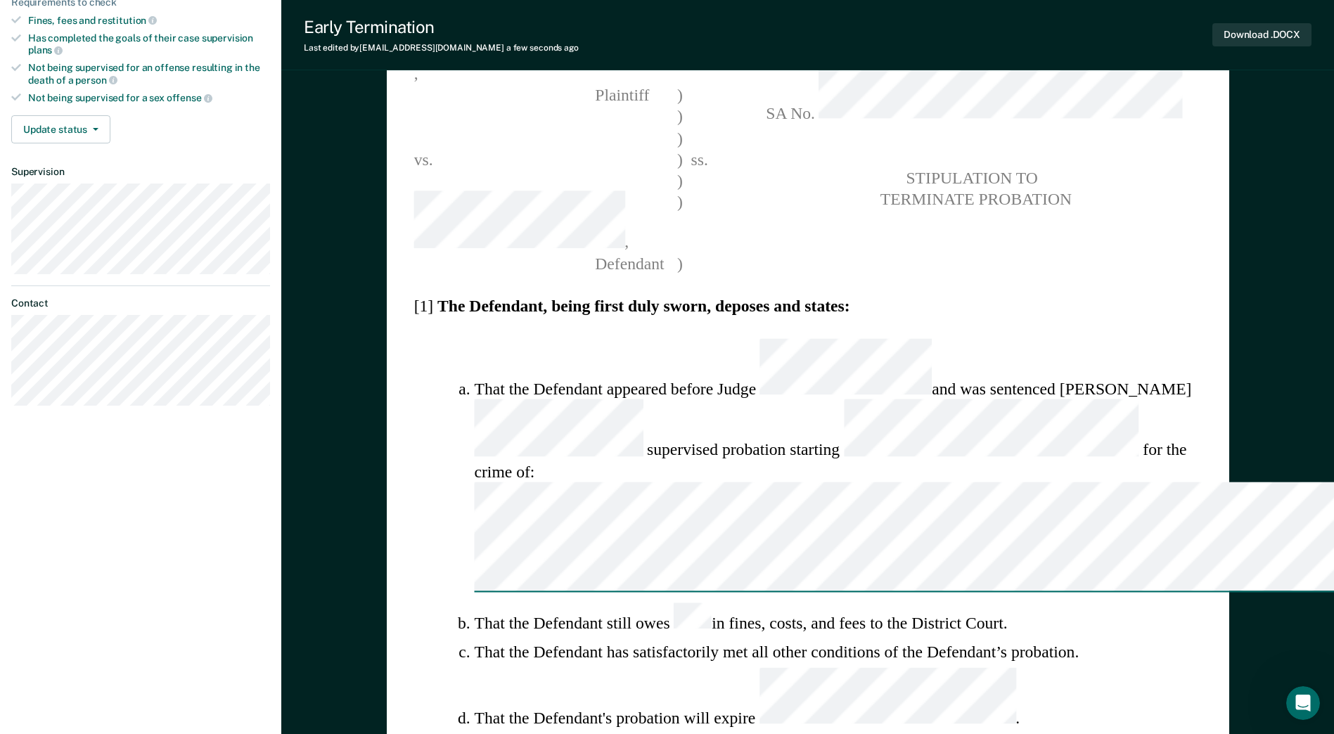
type textarea "x"
type textarea "That the Defendant obtained and evaluation and followed"
type textarea "x"
type textarea "That the Defendant obtained and evaluation and followed"
type textarea "x"
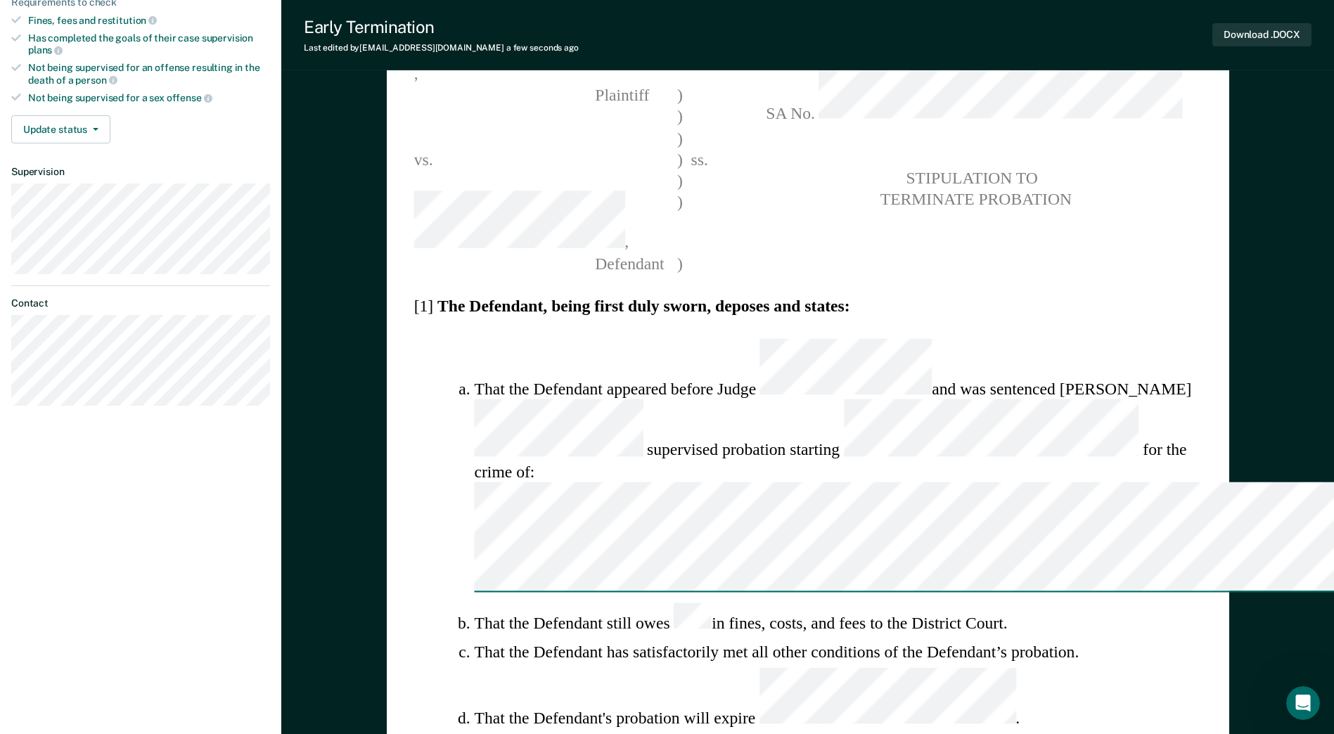
type textarea "That the Defendant obtained and evaluation and followed t"
type textarea "x"
type textarea "That the Defendant obtained and evaluation and followed th"
type textarea "x"
type textarea "That the Defendant obtained and evaluation and followed thr"
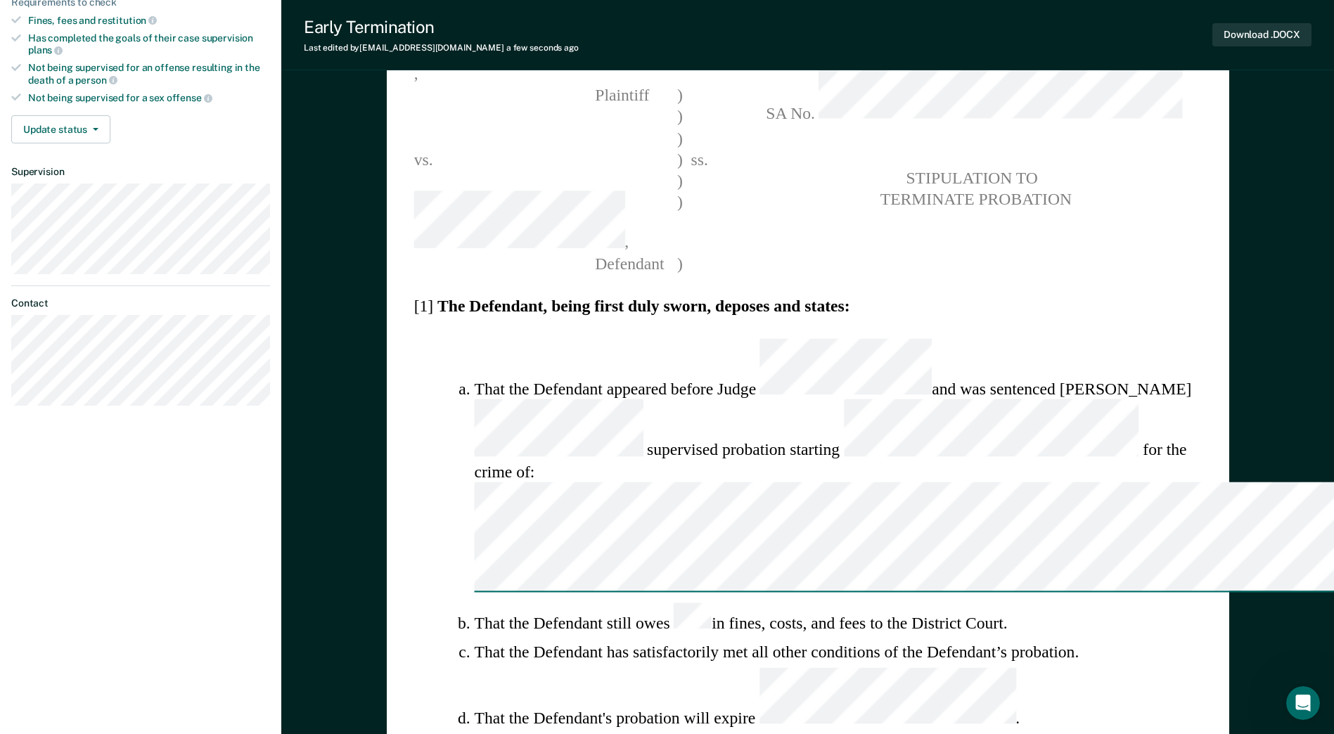
type textarea "x"
type textarea "That the Defendant obtained and evaluation and followed thro"
type textarea "x"
type textarea "That the Defendant obtained and evaluation and followed throu"
type textarea "x"
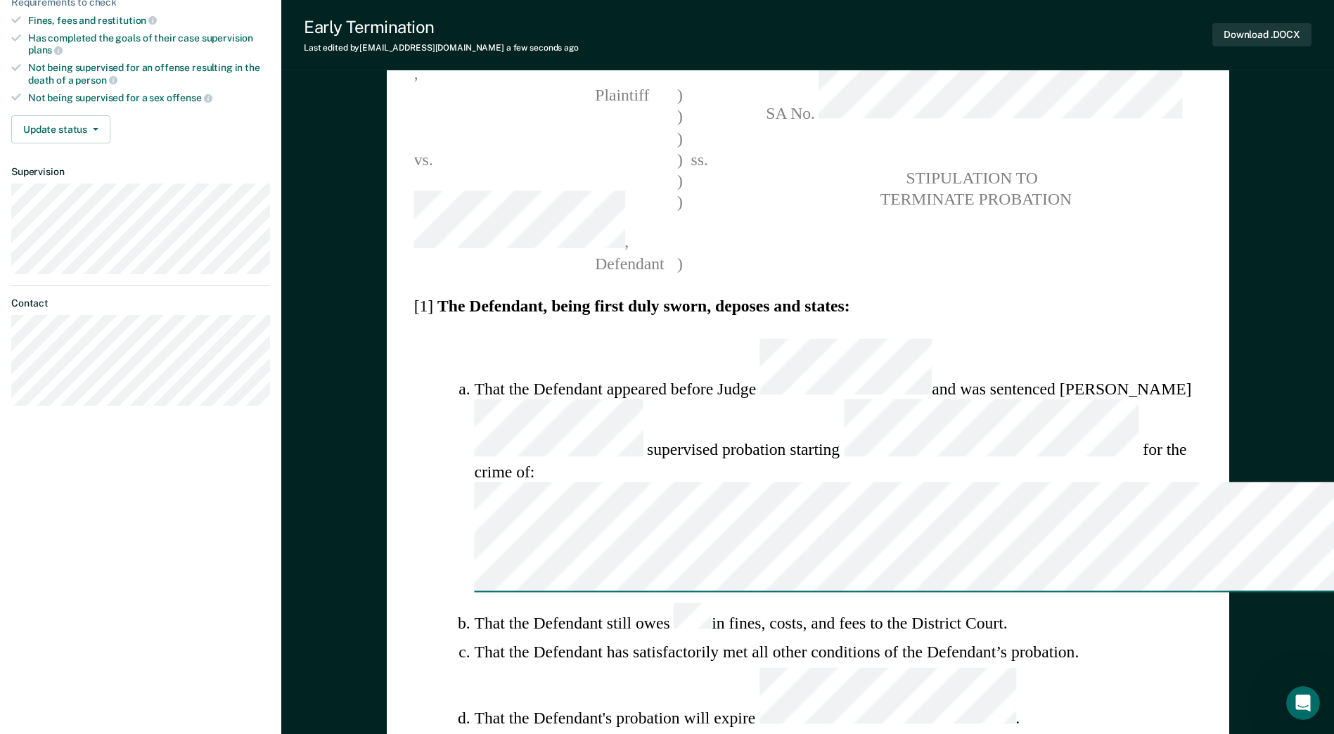
type textarea "That the Defendant obtained and evaluation and followed throug"
type textarea "x"
type textarea "That the Defendant obtained and evaluation and followed through"
type textarea "x"
type textarea "That the Defendant obtained and evaluation and followed throug"
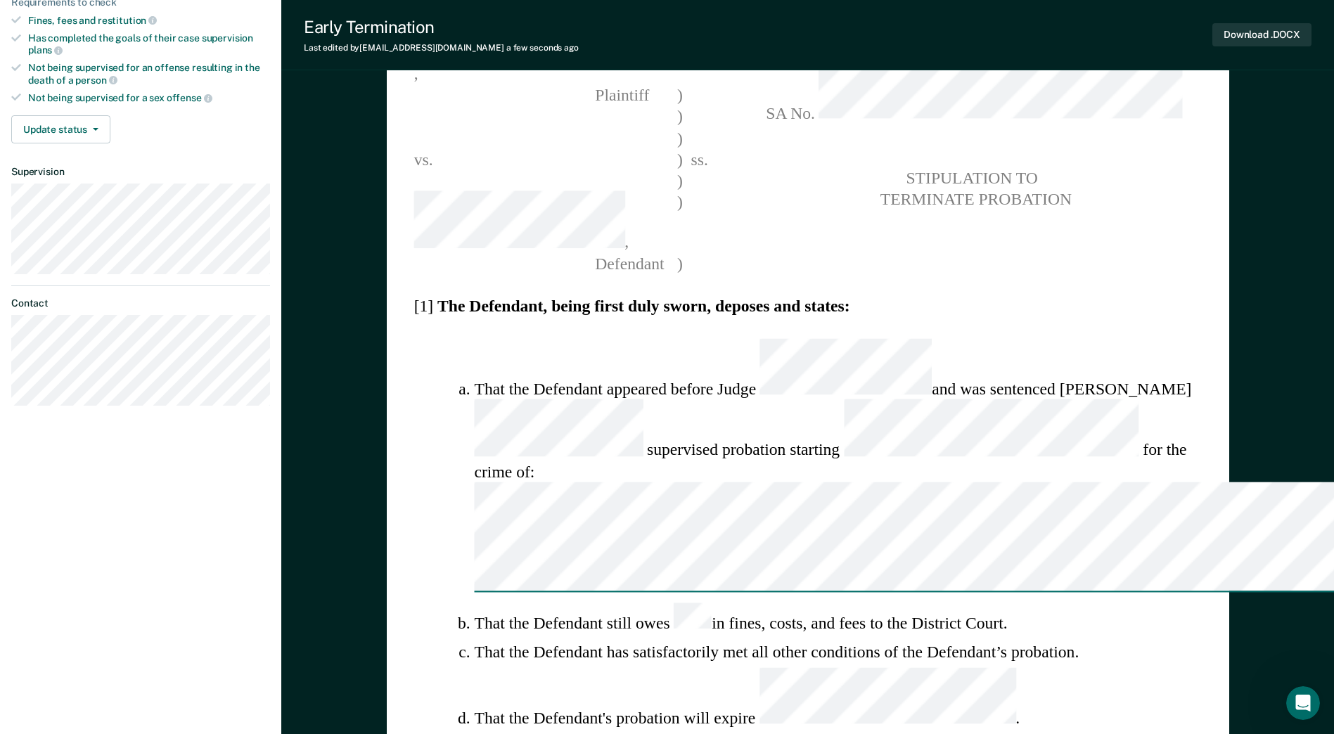
type textarea "x"
type textarea "That the Defendant obtained and evaluation and followed throu"
type textarea "x"
type textarea "That the Defendant obtained and evaluation and followed thro"
type textarea "x"
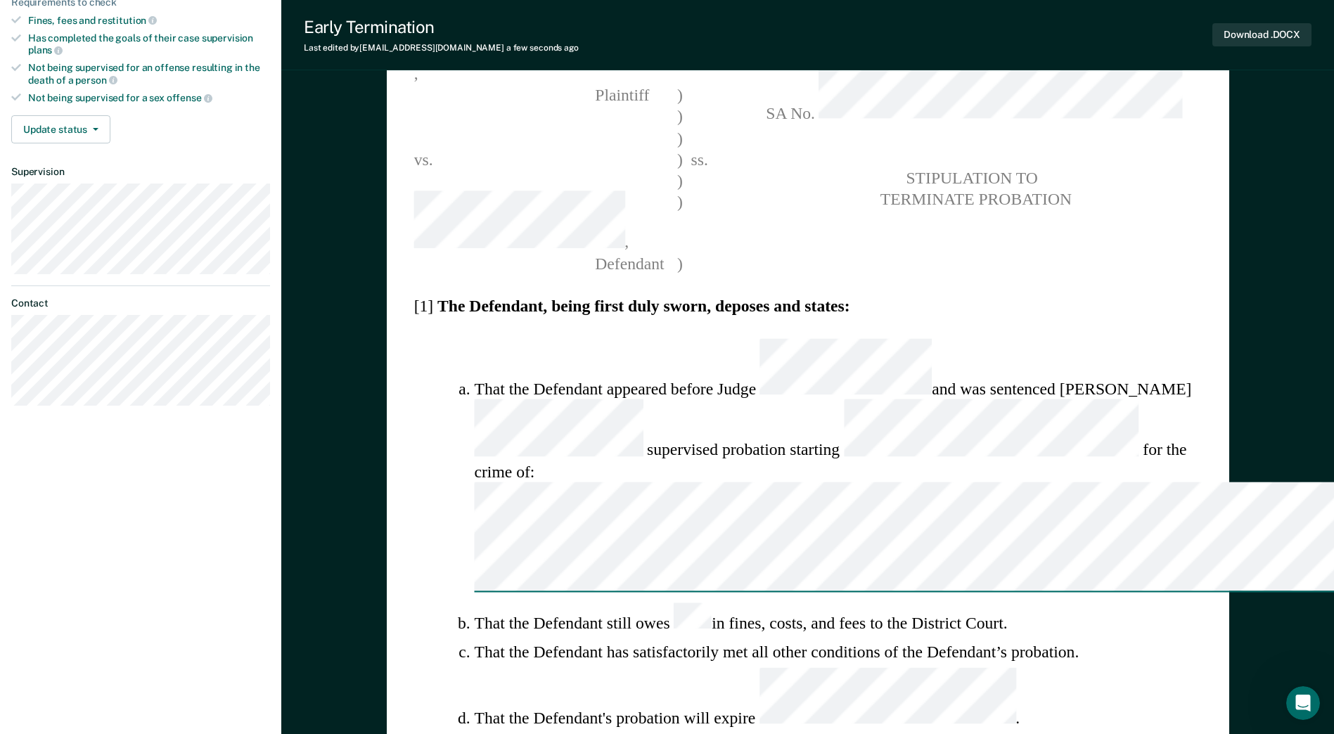
type textarea "That the Defendant obtained and evaluation and followed thr"
type textarea "x"
type textarea "That the Defendant obtained and evaluation and followed th"
type textarea "x"
type textarea "That the Defendant obtained and evaluation and followed t"
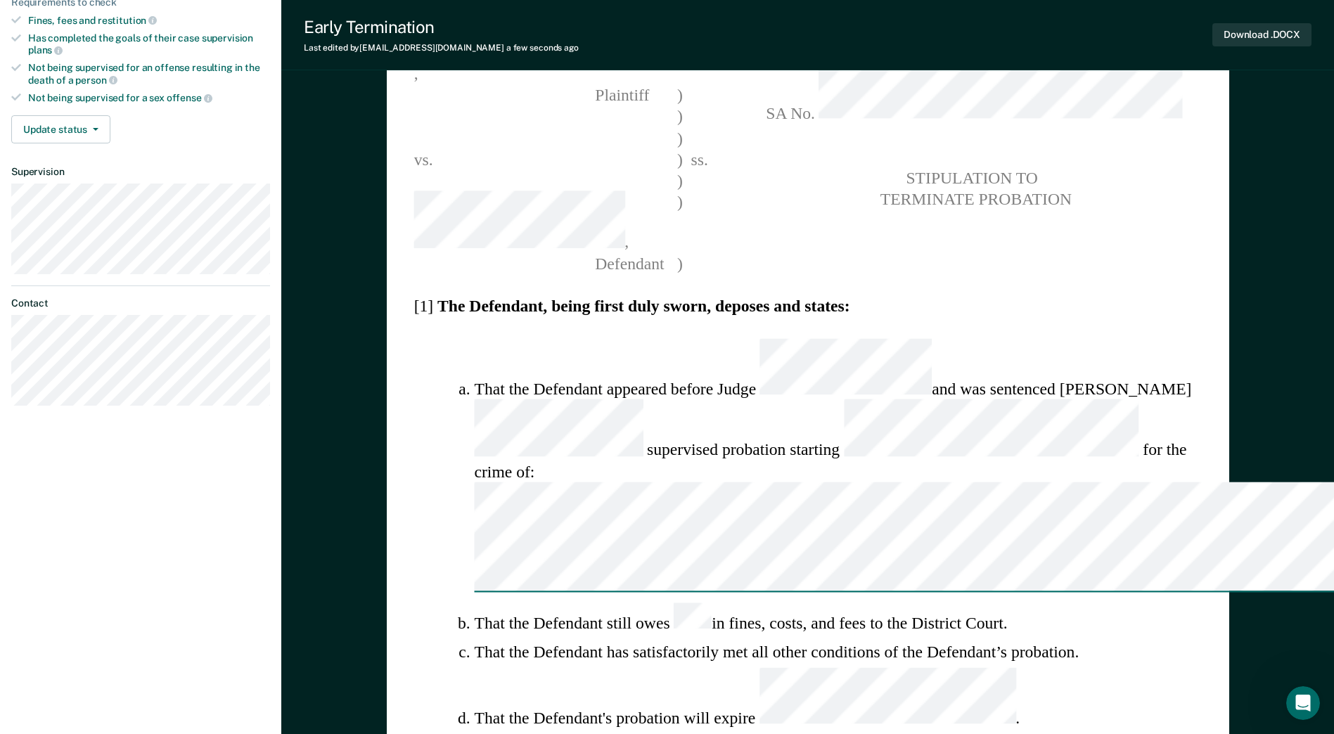
type textarea "x"
type textarea "That the Defendant obtained and evaluation and followed"
type textarea "x"
type textarea "That the Defendant obtained and evaluation and followed"
type textarea "x"
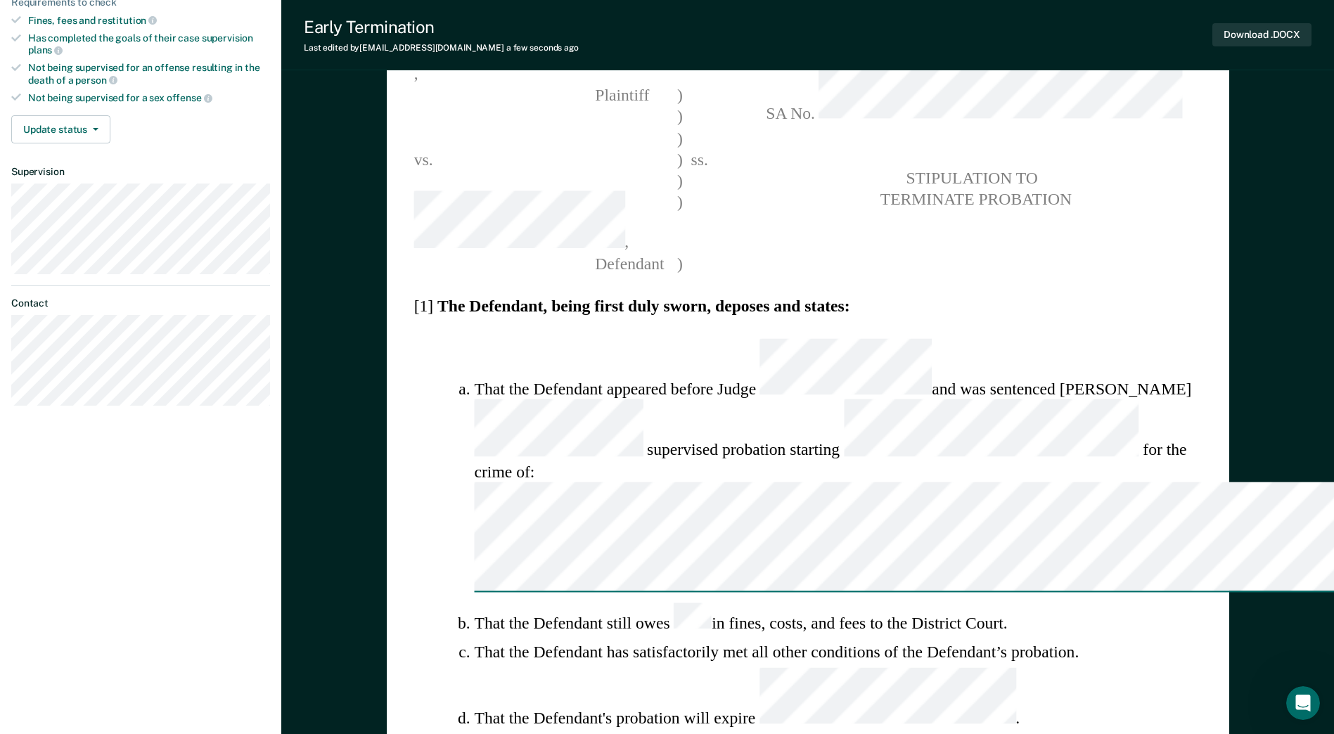
type textarea "That the Defendant obtained and evaluation and followe"
type textarea "x"
type textarea "That the Defendant obtained and evaluation and follow"
type textarea "x"
type textarea "That the Defendant obtained and evaluation and follo"
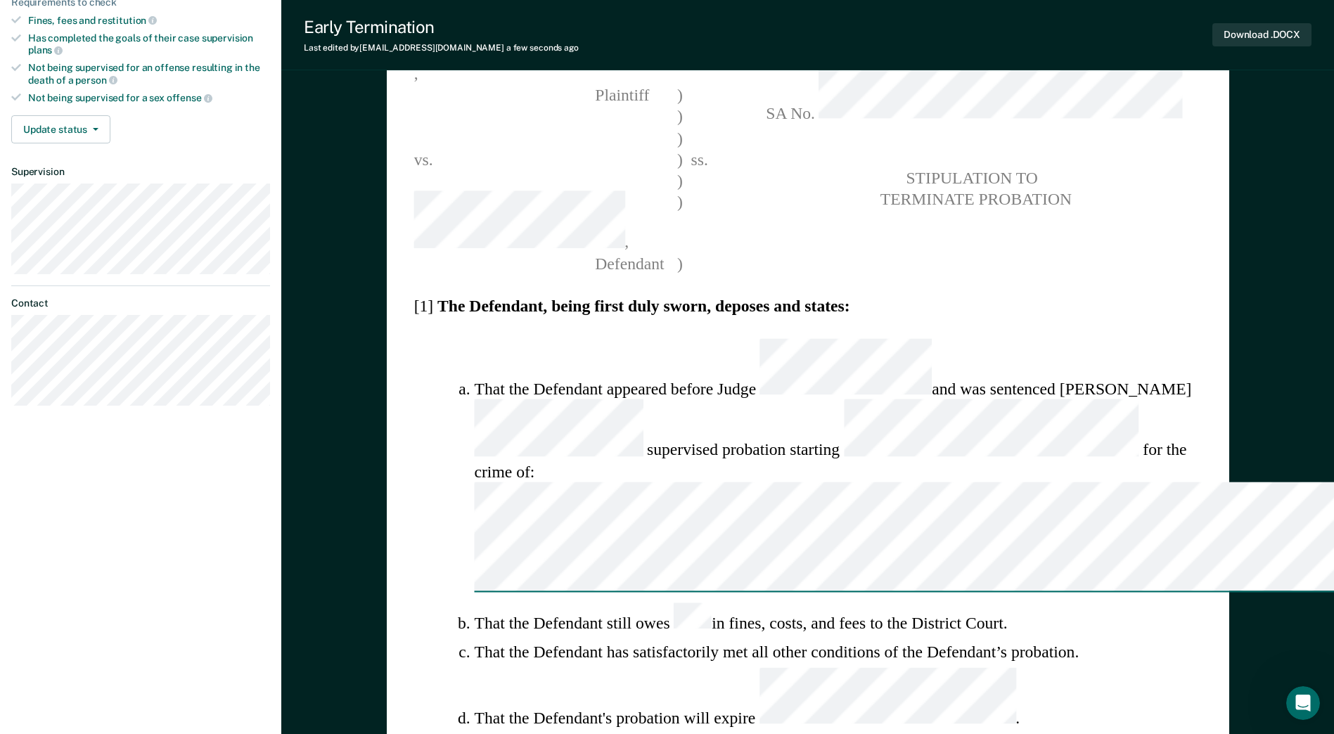
type textarea "x"
type textarea "That the Defendant obtained and evaluation and foll"
type textarea "x"
type textarea "That the Defendant obtained and evaluation and fol"
type textarea "x"
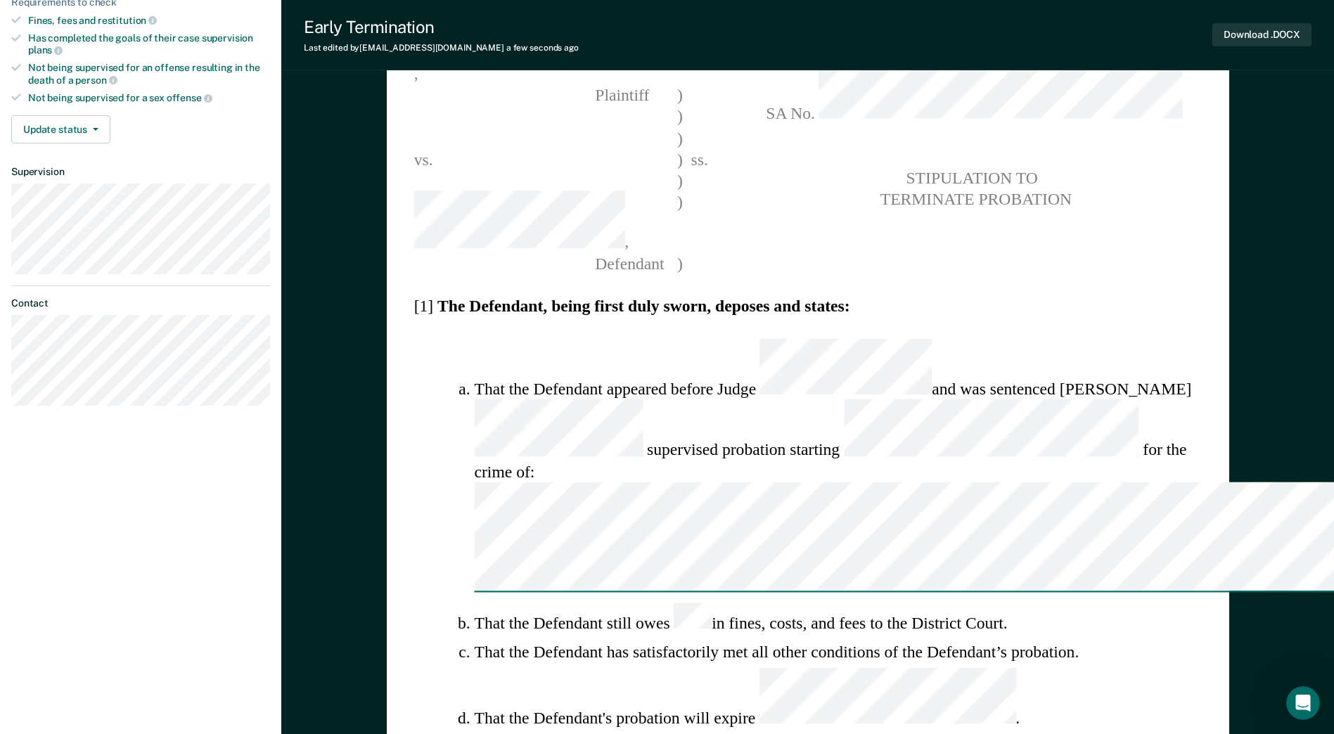
type textarea "That the Defendant obtained and evaluation and fo"
type textarea "x"
type textarea "That the Defendant obtained and evaluation and f"
type textarea "x"
type textarea "That the Defendant obtained and evaluation and"
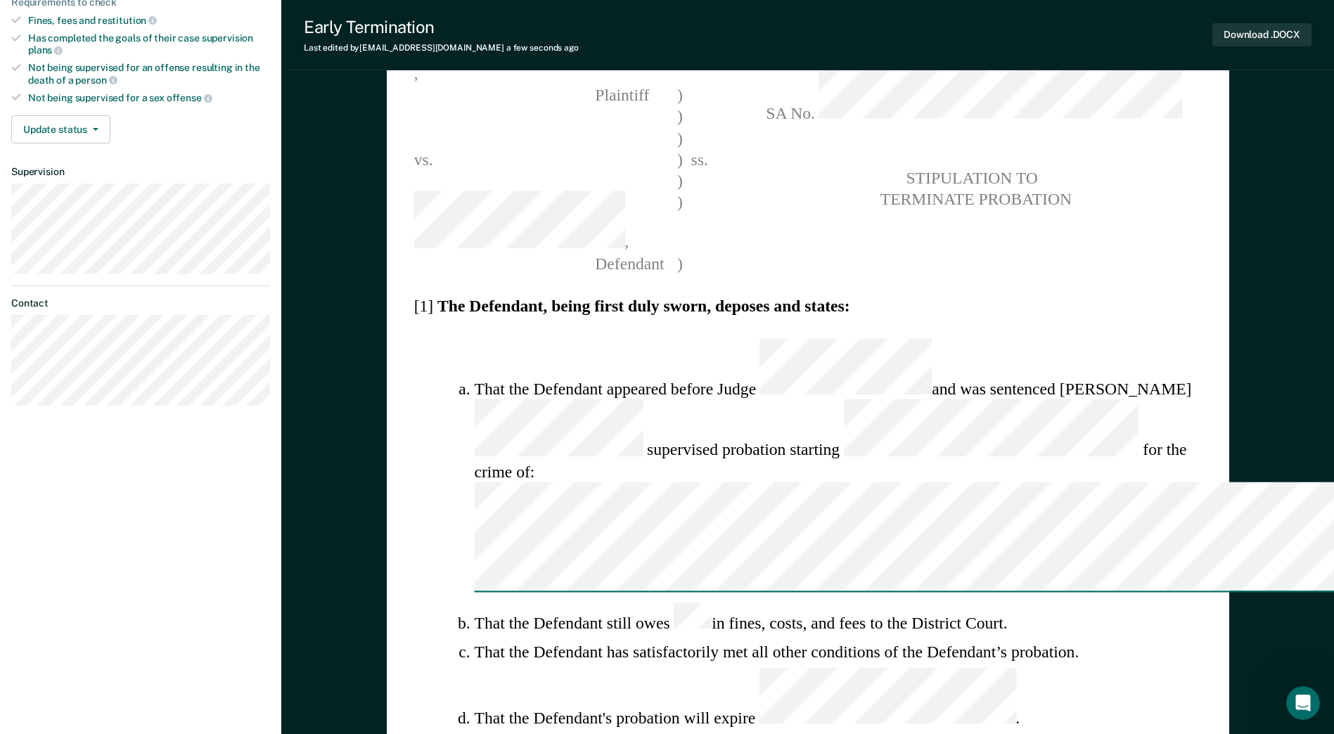
type textarea "x"
type textarea "That the Defendant obtained and evaluation and"
type textarea "x"
type textarea "That the Defendant obtained and evaluation an"
type textarea "x"
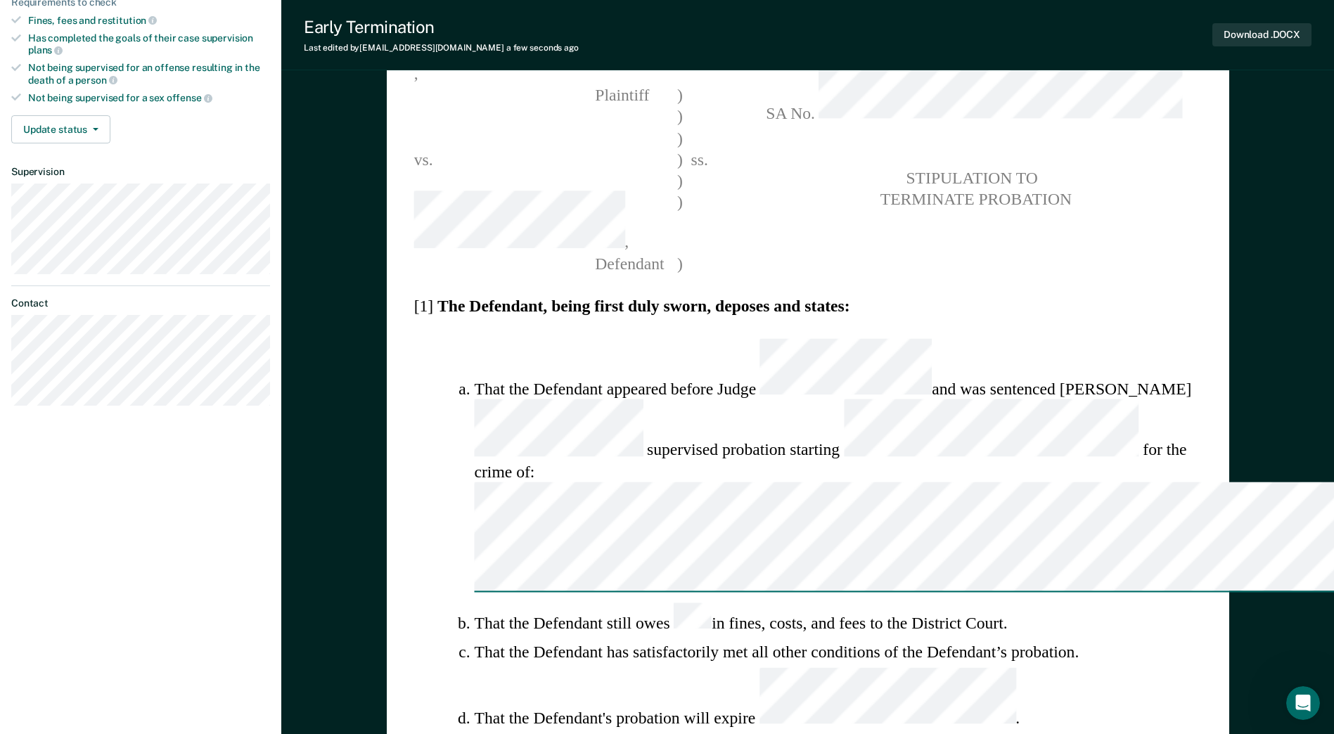
type textarea "That the Defendant obtained and evaluation"
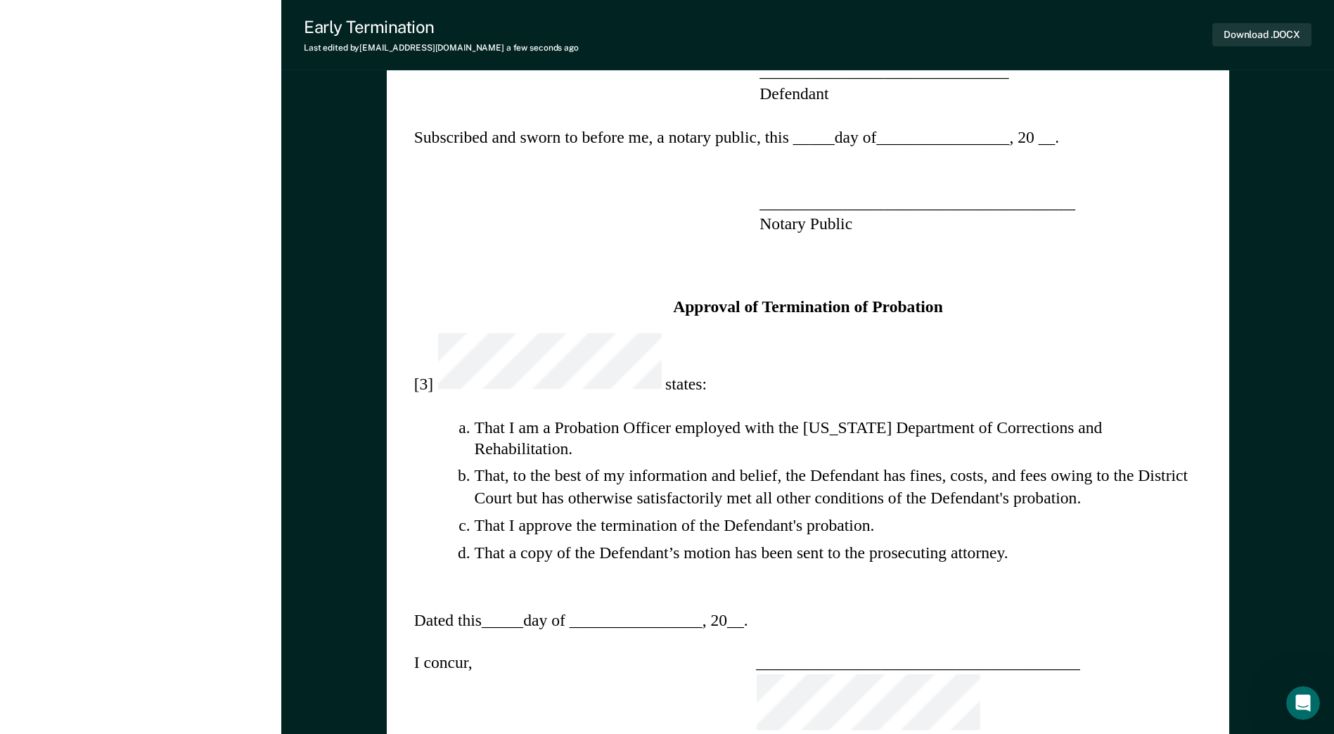
scroll to position [1170, 0]
click at [928, 515] on div "STATE OF [US_STATE] ) COUNTY OF ) ss. , ) Plaintiff ) ) ) vs. ) ss. ) , ) [GEOG…" at bounding box center [808, 229] width 843 height 2541
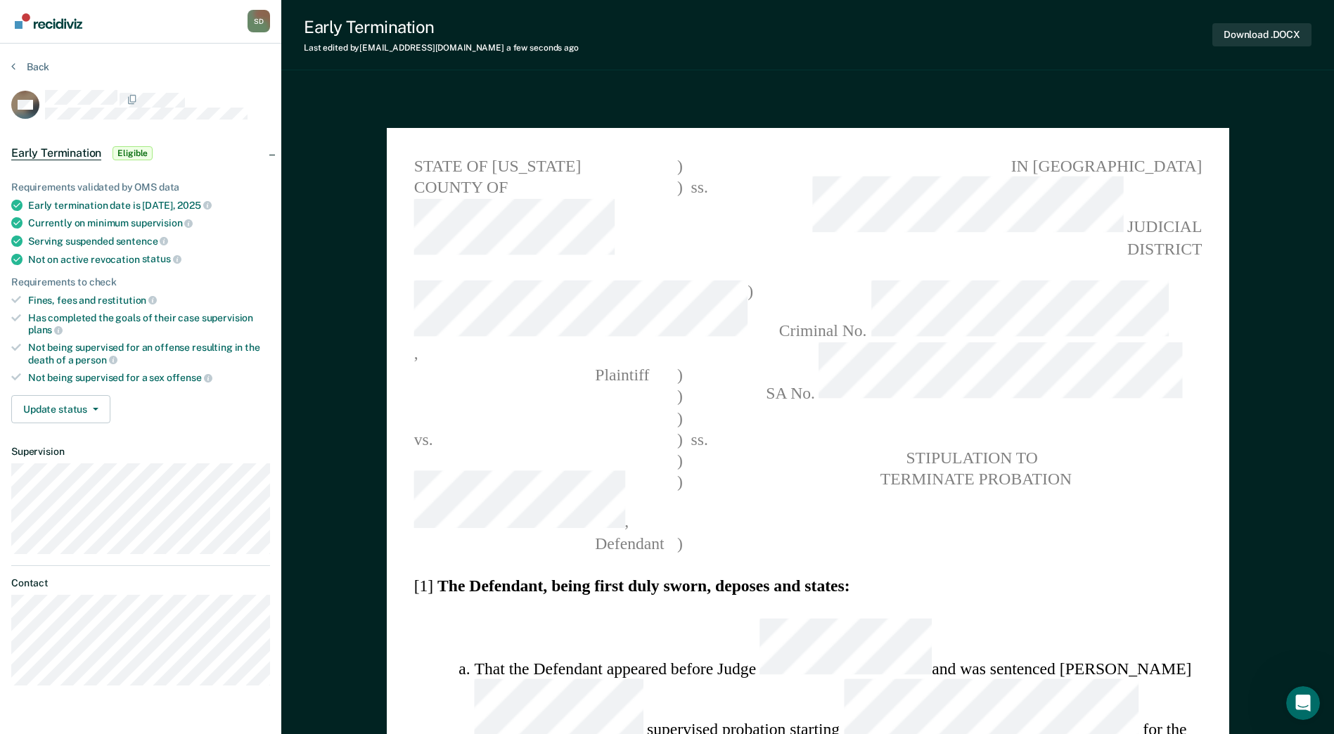
scroll to position [0, 0]
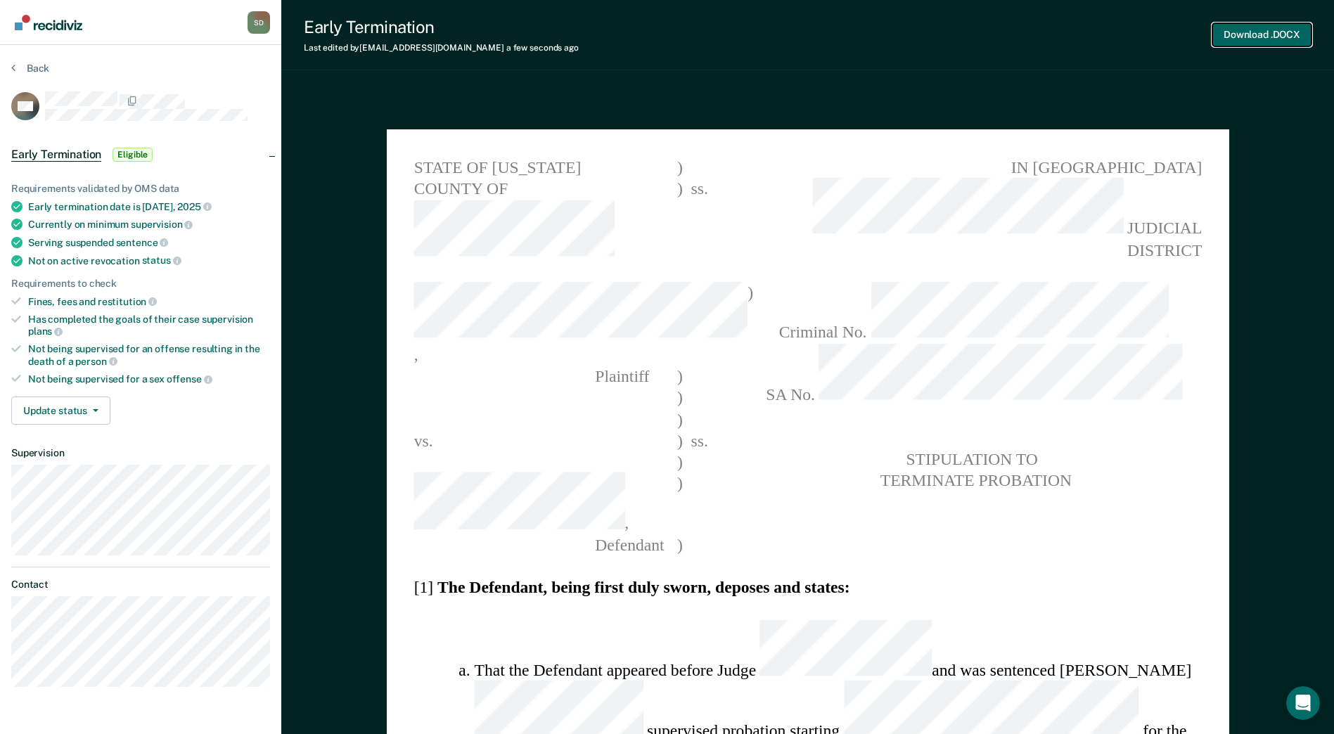
click at [1259, 38] on button "Download .DOCX" at bounding box center [1262, 34] width 99 height 23
